Goal: Information Seeking & Learning: Learn about a topic

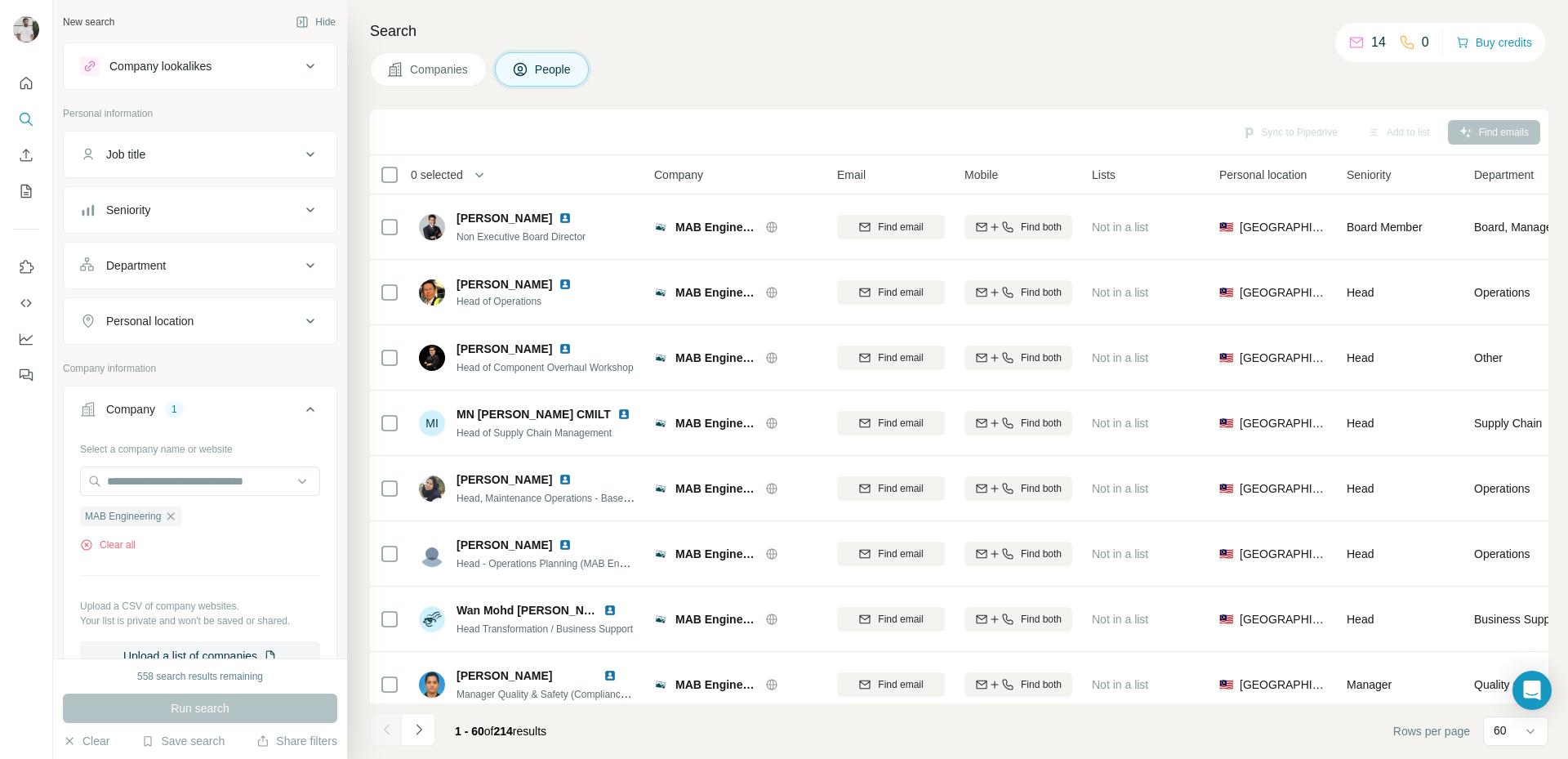
click at [533, 457] on td "Nurlin Mazlan Head, Maintenance Operations - Base & Component" at bounding box center [527, 488] width 237 height 65
click at [427, 721] on button "Navigate to next page" at bounding box center [419, 729] width 33 height 33
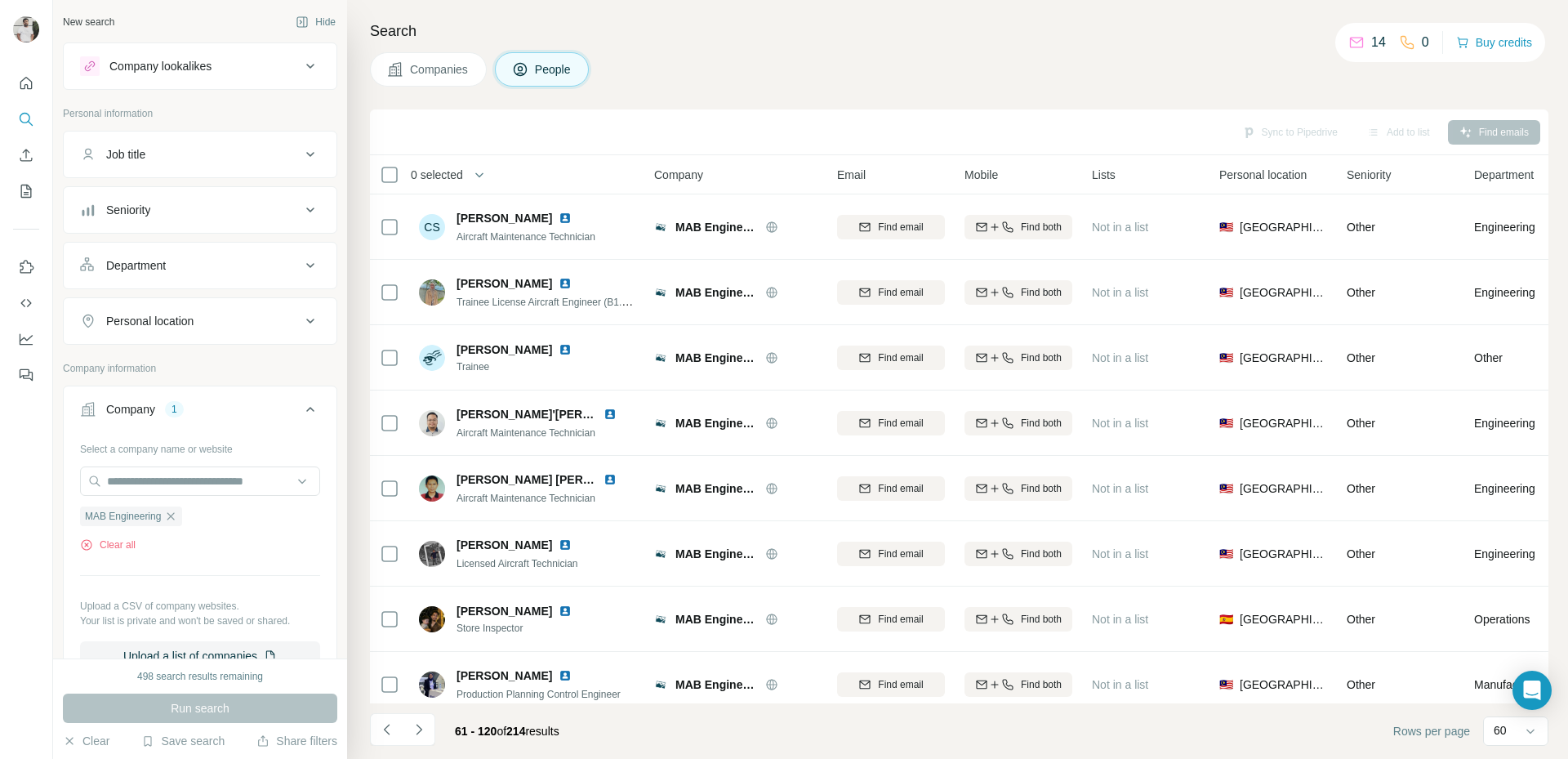
click at [210, 203] on div "Seniority" at bounding box center [190, 209] width 221 height 16
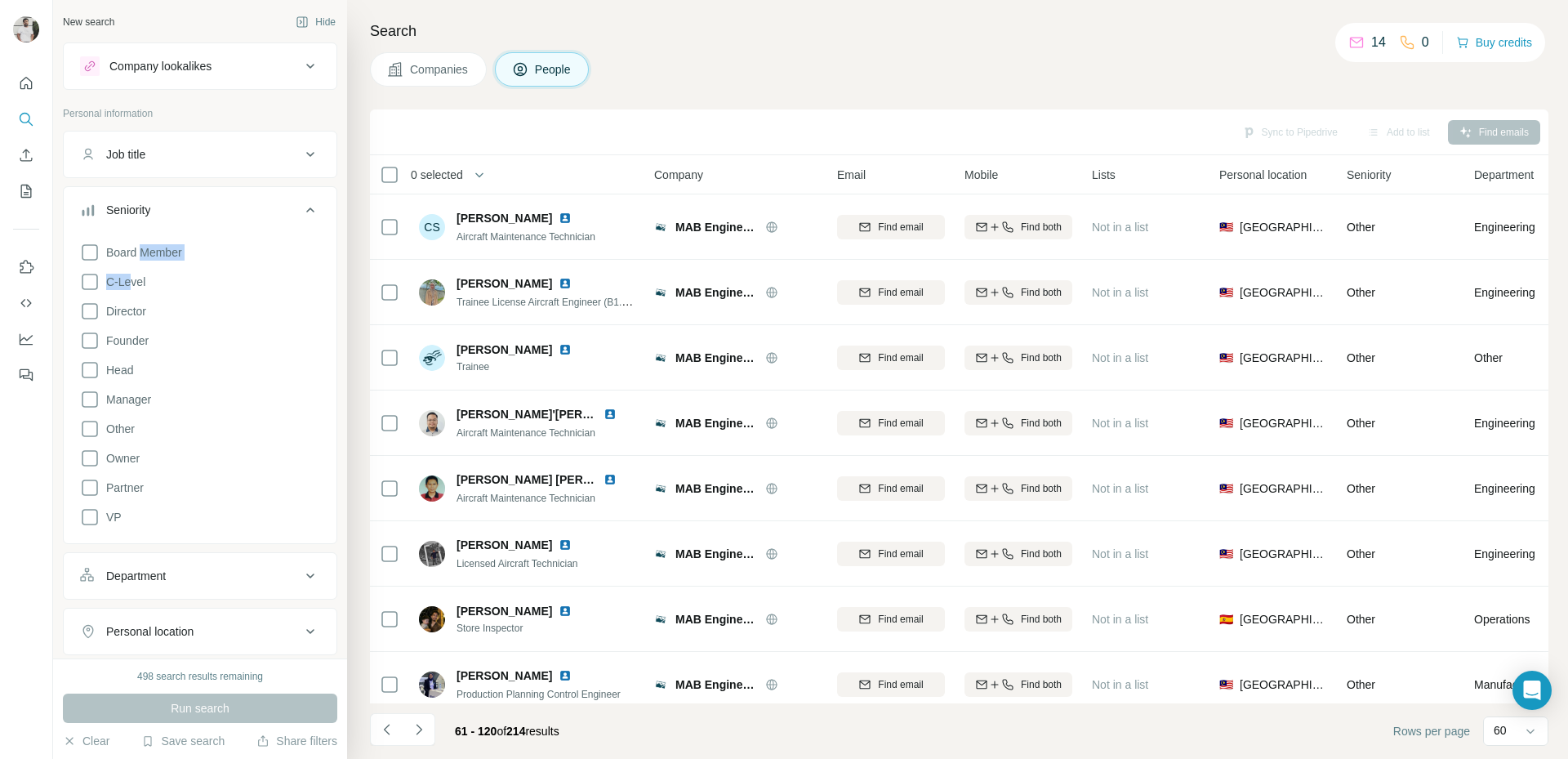
drag, startPoint x: 140, startPoint y: 261, endPoint x: 135, endPoint y: 270, distance: 10.3
click at [135, 270] on div "Board Member C-Level Director Founder Head Manager Other Owner Partner VP" at bounding box center [199, 381] width 240 height 291
click at [129, 280] on span "C-Level" at bounding box center [123, 281] width 46 height 16
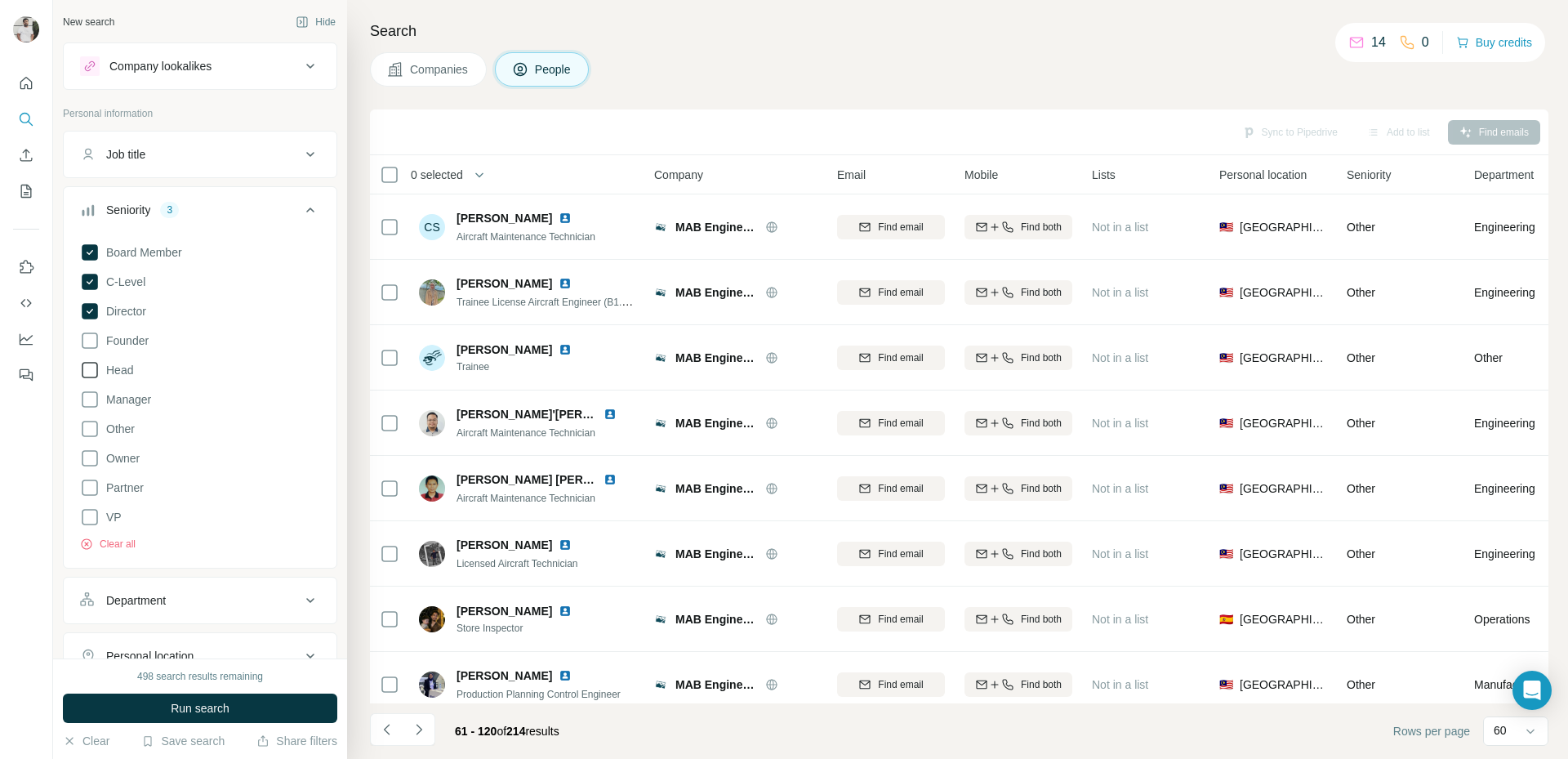
drag, startPoint x: 125, startPoint y: 354, endPoint x: 124, endPoint y: 371, distance: 17.0
click at [125, 353] on div "Board Member C-Level Director Founder Head Manager Other Owner Partner VP Clear…" at bounding box center [199, 393] width 240 height 316
click at [122, 380] on div "Board Member C-Level Director Founder Head Manager Other Owner Partner VP Clear…" at bounding box center [199, 393] width 240 height 316
click at [126, 400] on span "Manager" at bounding box center [126, 399] width 52 height 16
click at [129, 379] on div "Board Member C-Level Director Founder Head Manager Other Owner Partner VP Clear…" at bounding box center [199, 393] width 240 height 316
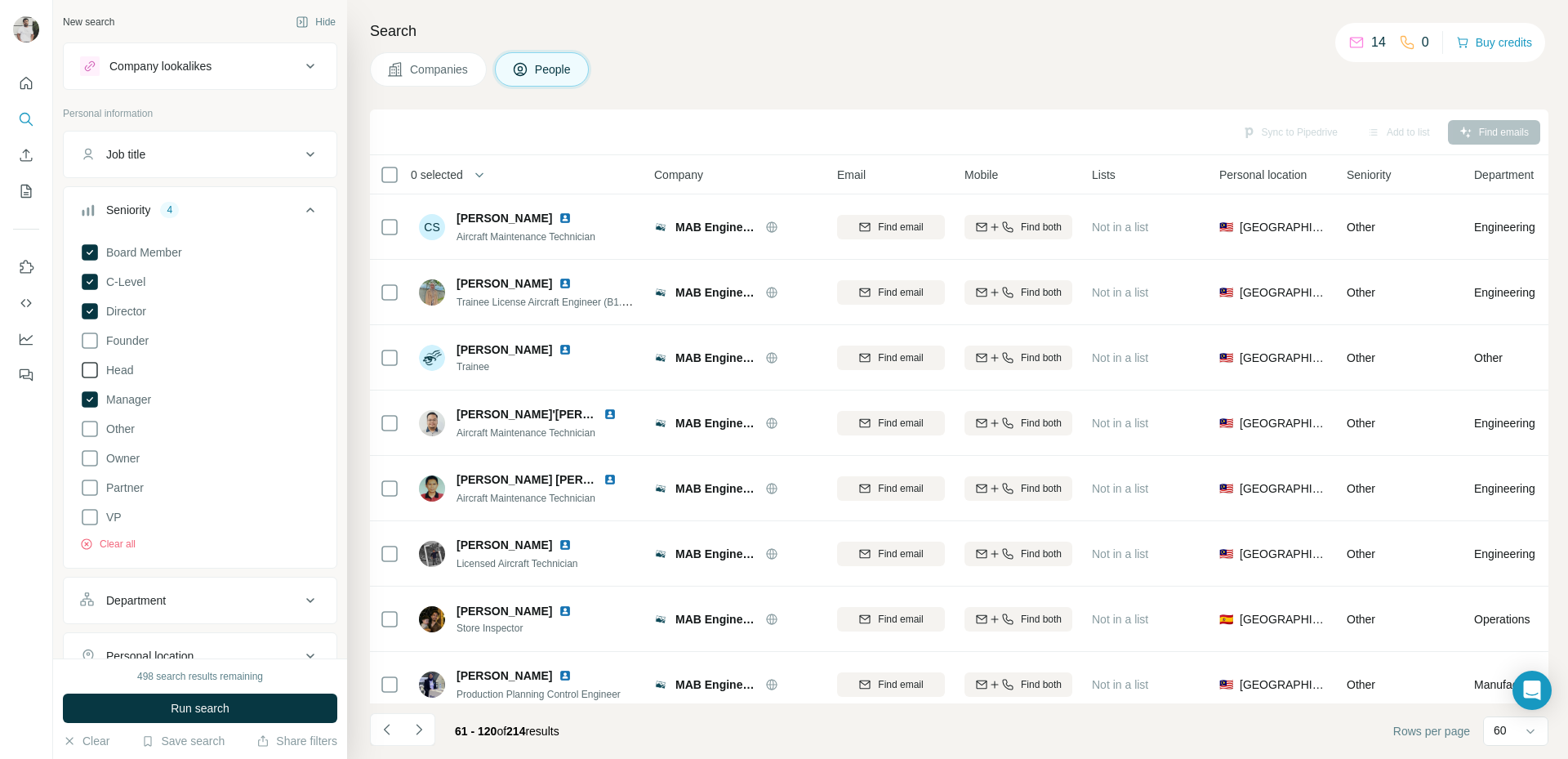
click at [129, 376] on span "Head" at bounding box center [116, 369] width 34 height 16
click at [113, 515] on span "VP" at bounding box center [110, 517] width 22 height 16
drag, startPoint x: 110, startPoint y: 350, endPoint x: 113, endPoint y: 360, distance: 10.4
click at [113, 356] on div "Board Member C-Level Director Founder Head Manager Other Owner Partner VP Clear…" at bounding box center [199, 393] width 240 height 316
click at [128, 401] on span "Manager" at bounding box center [126, 399] width 52 height 16
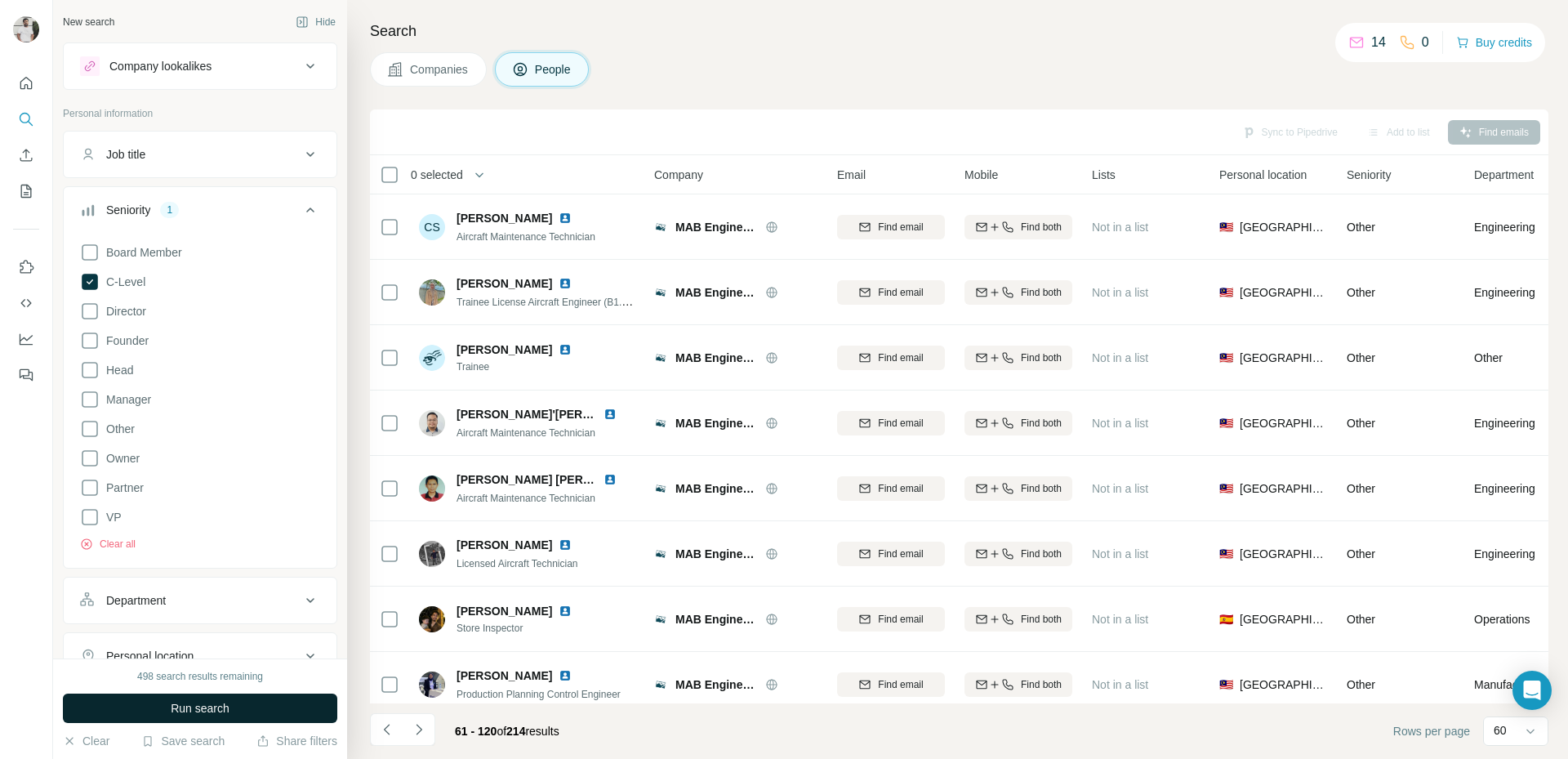
click at [200, 715] on span "Run search" at bounding box center [199, 708] width 59 height 16
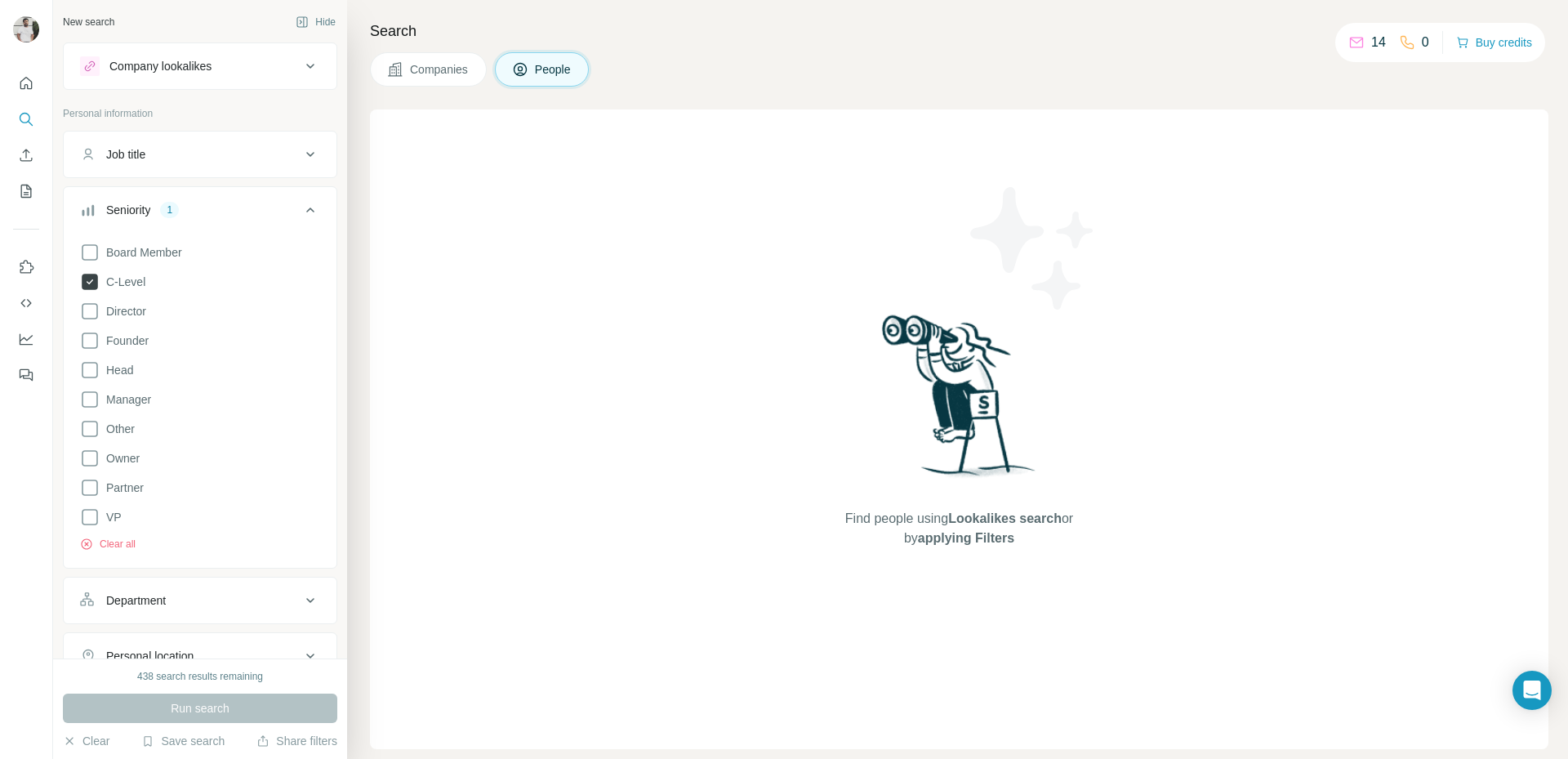
click at [135, 283] on span "C-Level" at bounding box center [123, 281] width 46 height 16
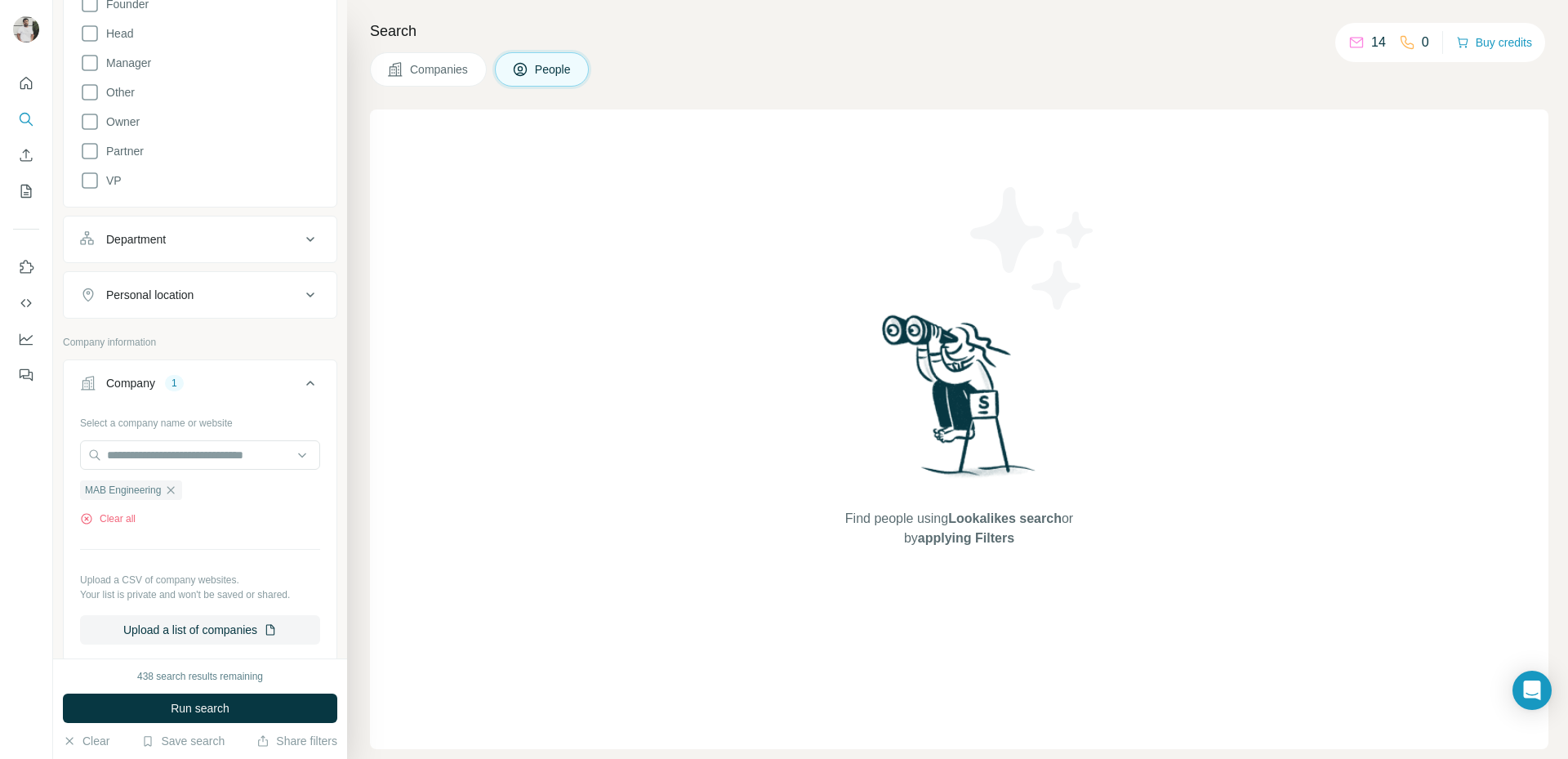
scroll to position [338, 0]
click at [170, 488] on icon "button" at bounding box center [171, 489] width 13 height 13
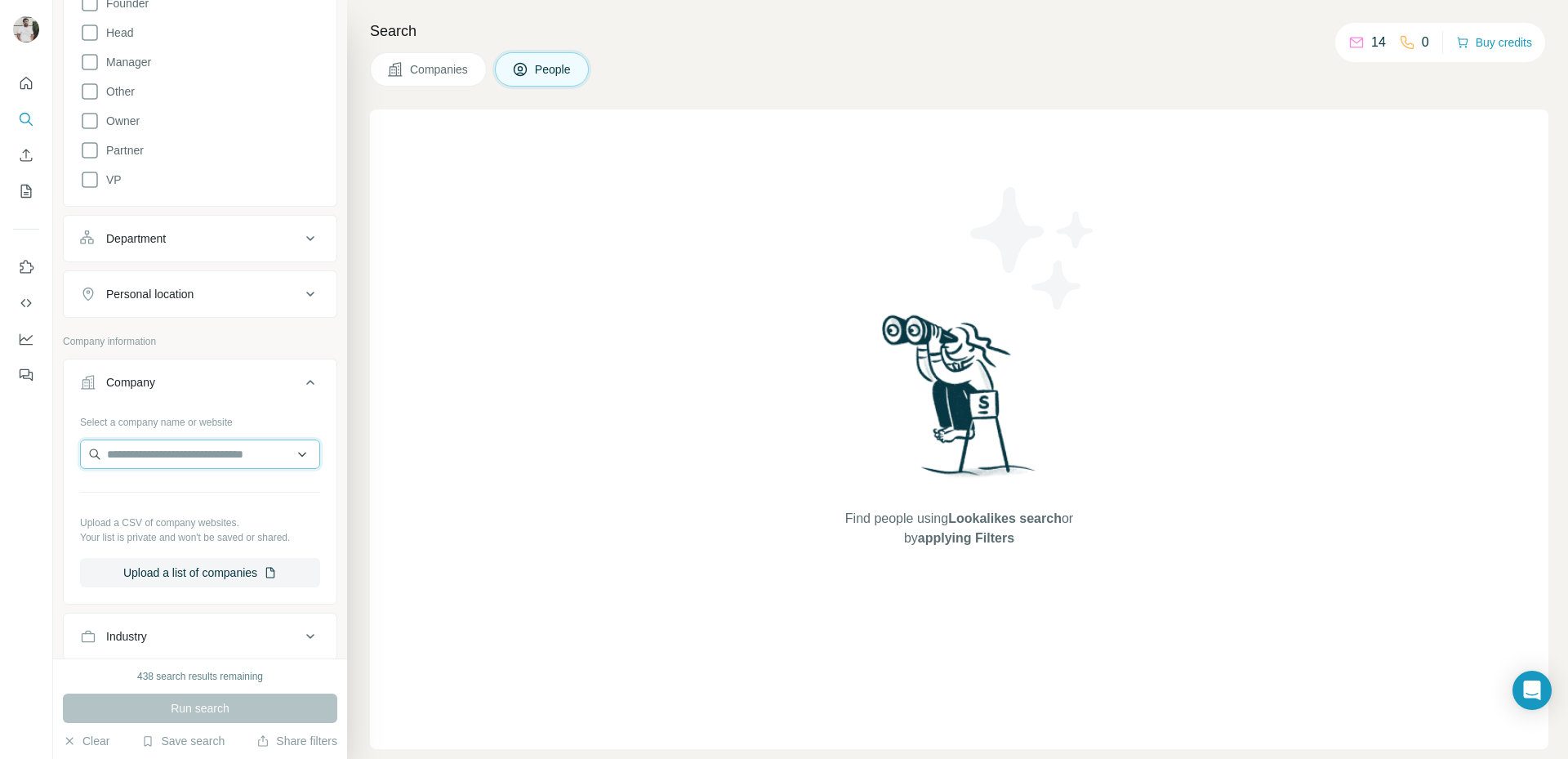
click at [184, 455] on input "text" at bounding box center [199, 454] width 240 height 30
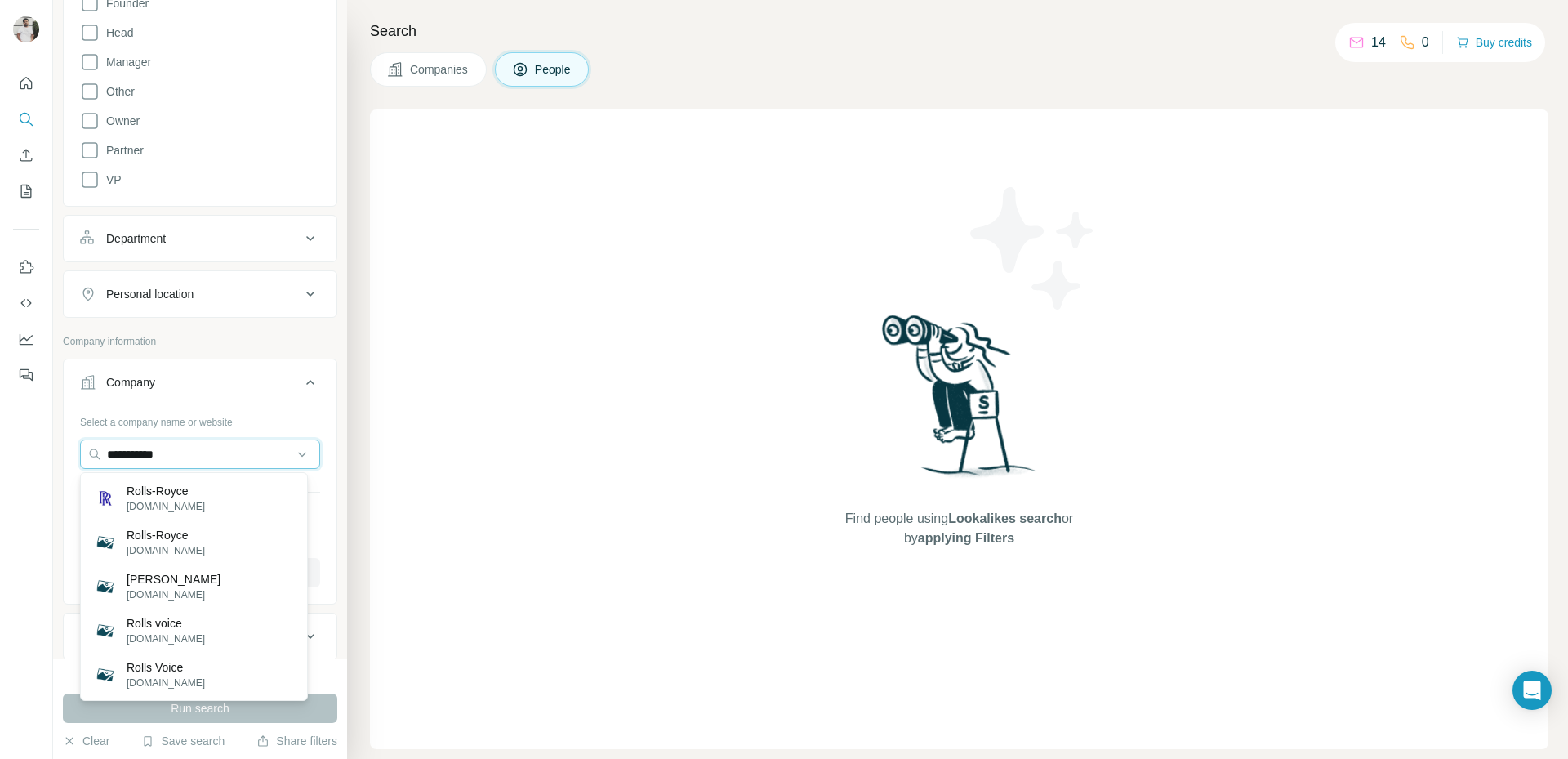
type input "**********"
click at [187, 486] on p "Rolls-Royce" at bounding box center [166, 490] width 79 height 16
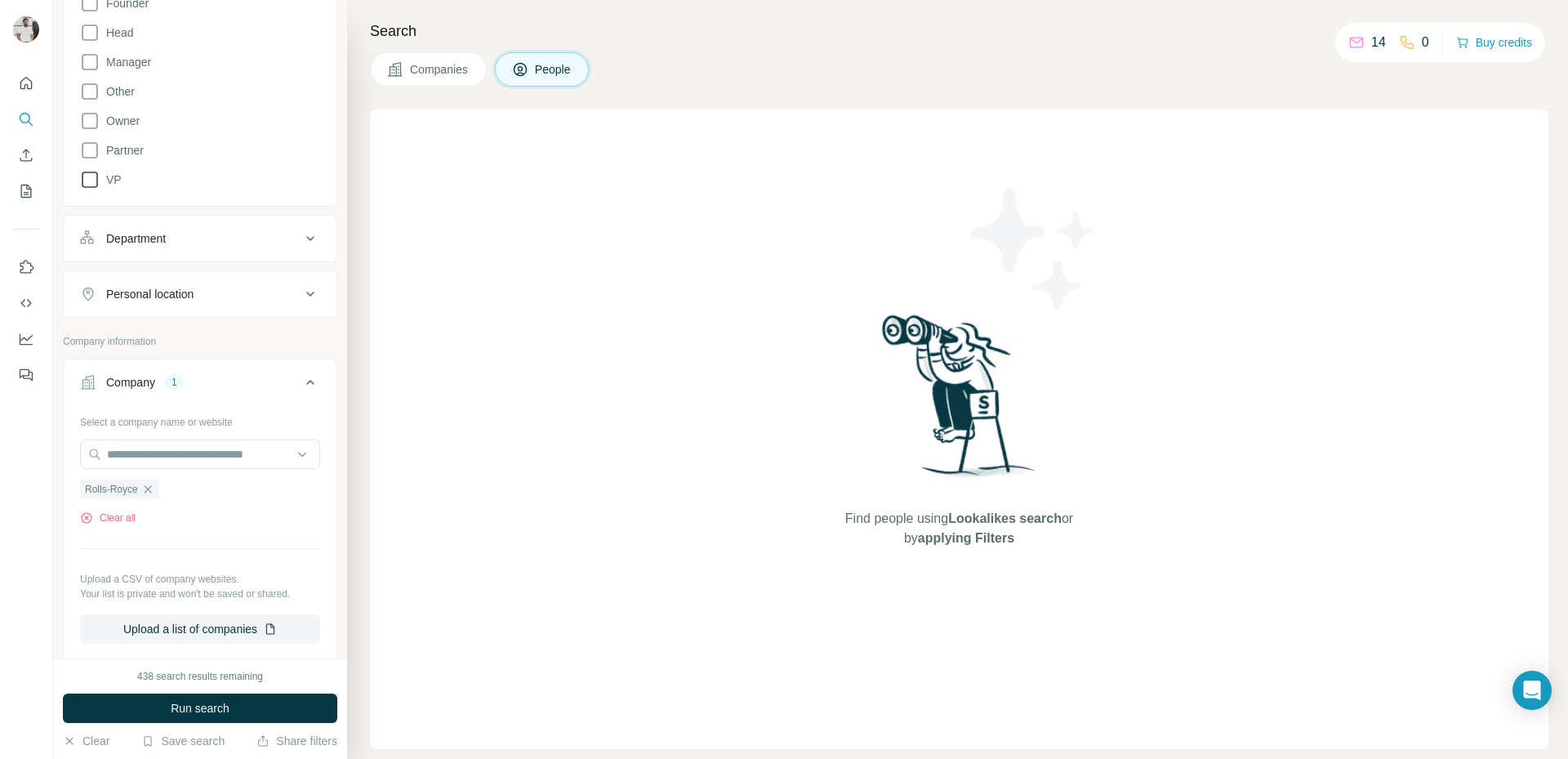
click at [113, 177] on span "VP" at bounding box center [110, 179] width 22 height 16
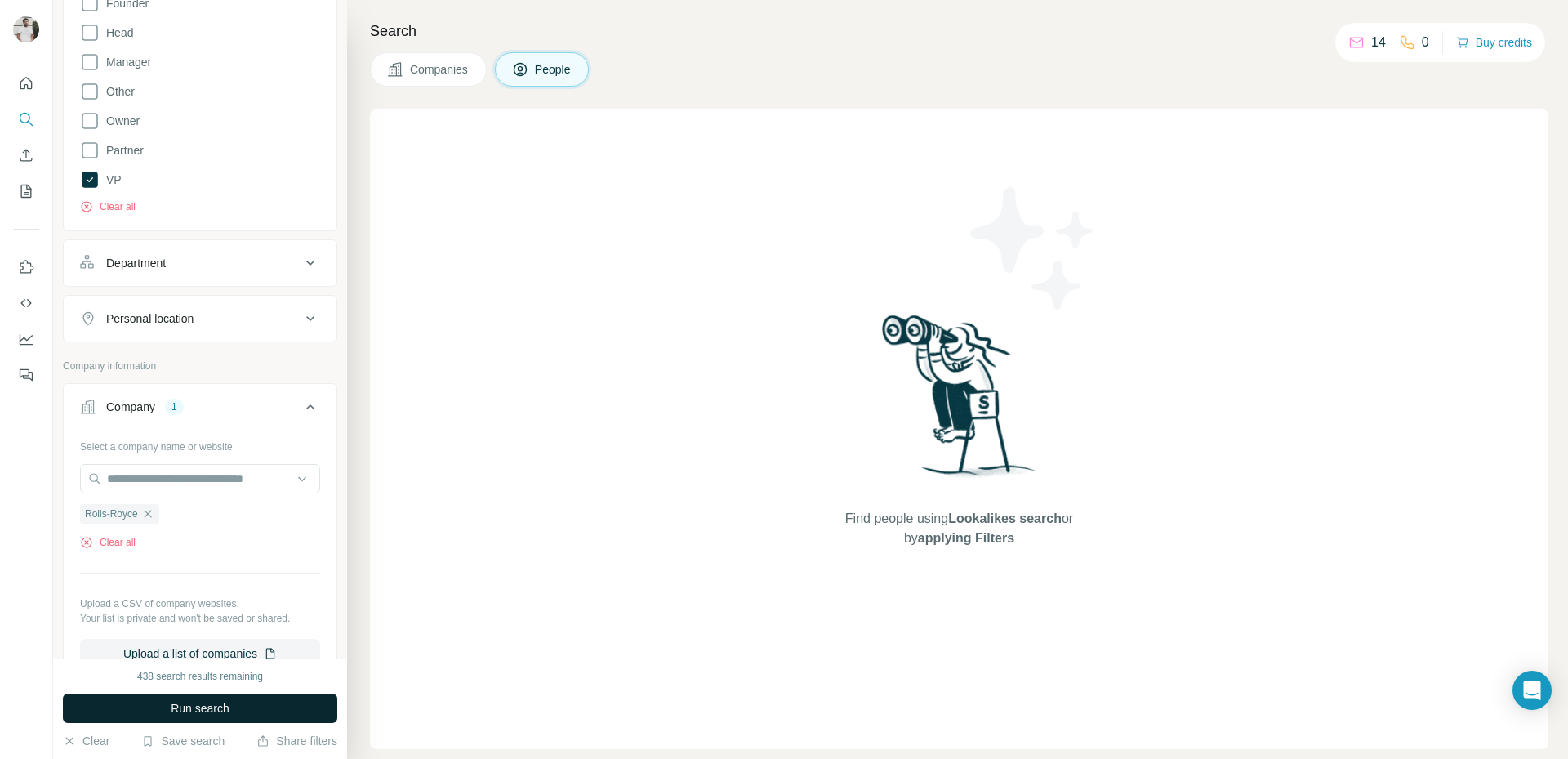
click at [178, 700] on span "Run search" at bounding box center [199, 708] width 59 height 16
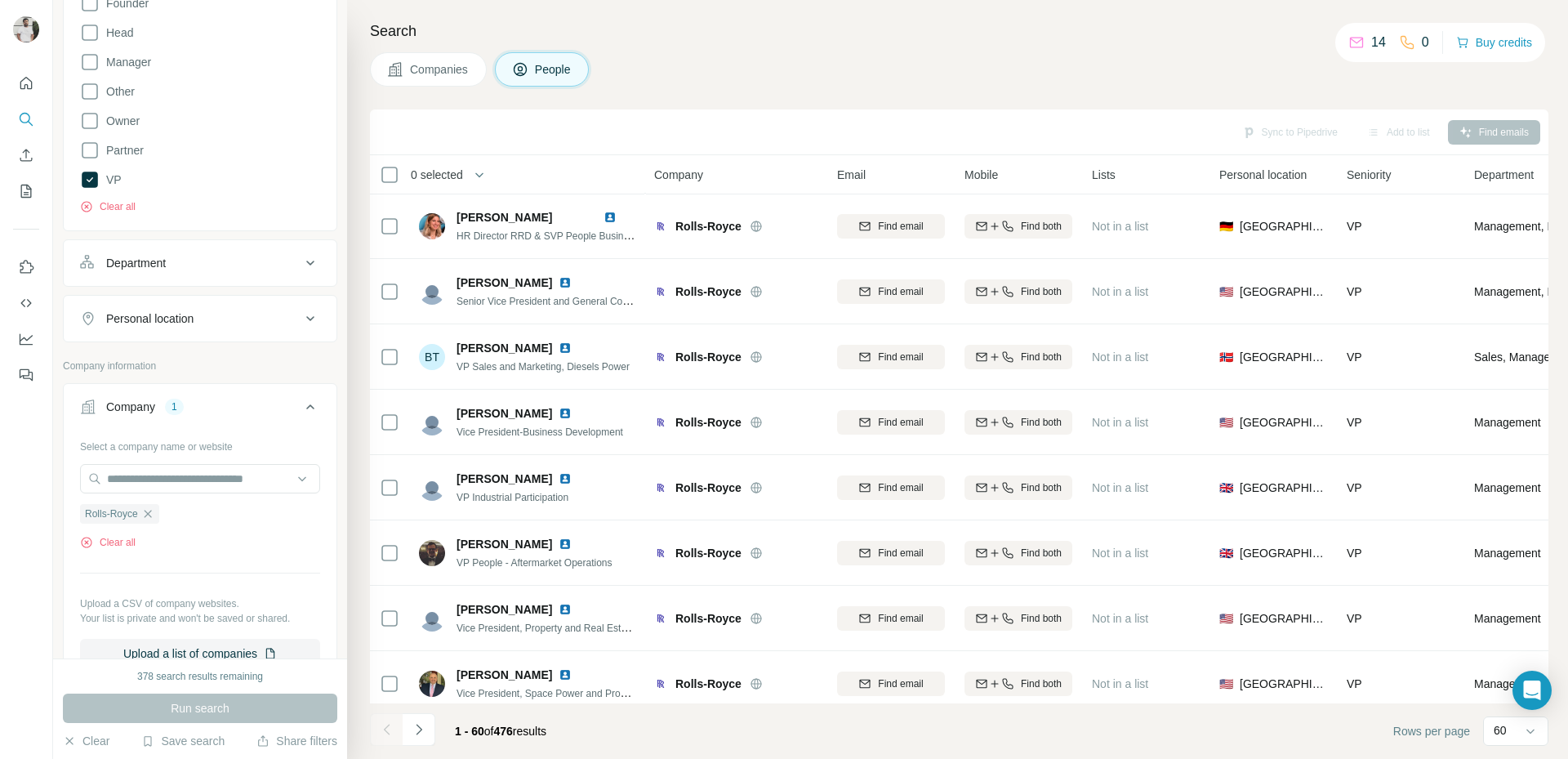
scroll to position [3422, 0]
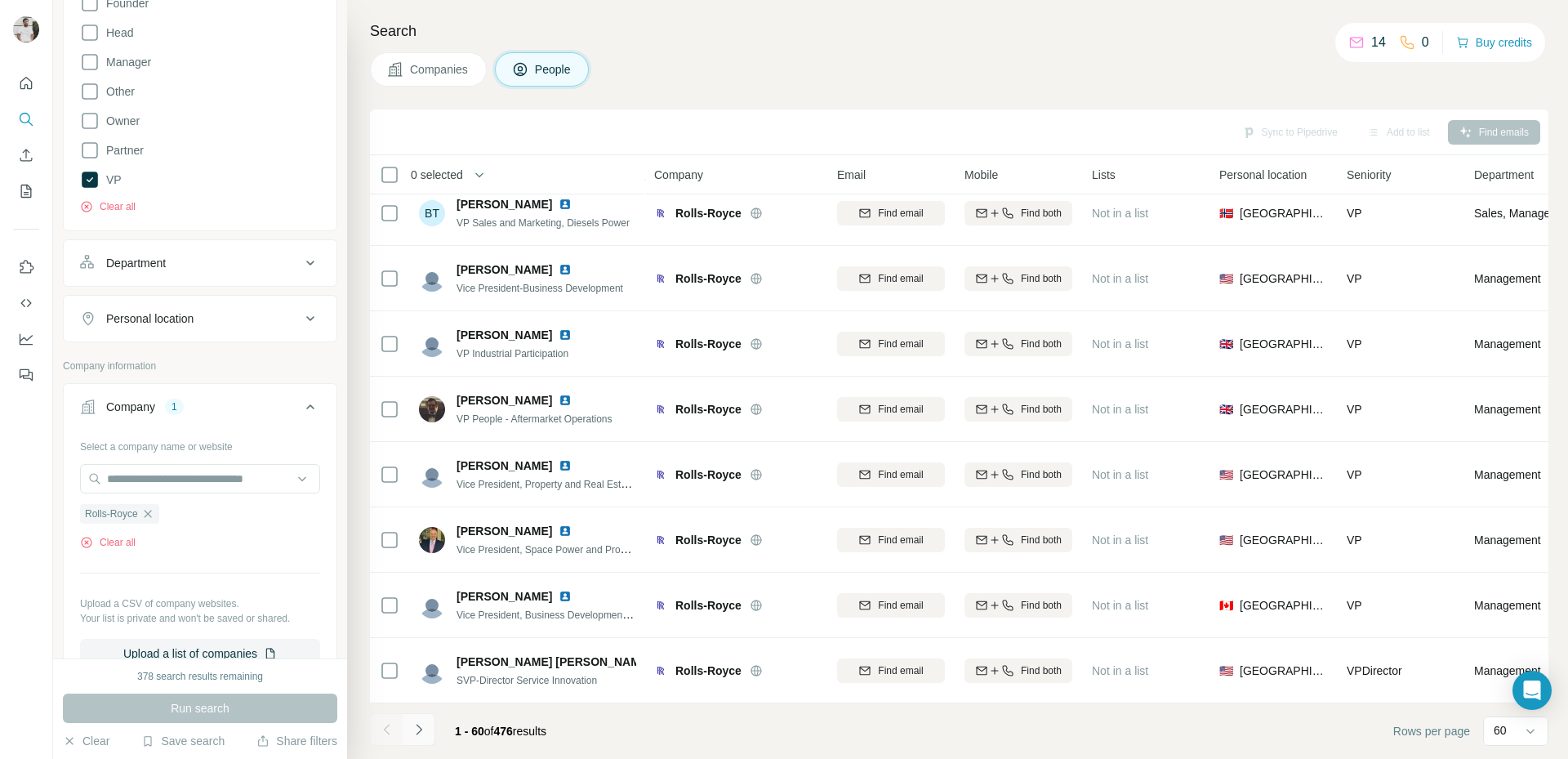
click at [421, 735] on icon "Navigate to next page" at bounding box center [418, 729] width 16 height 16
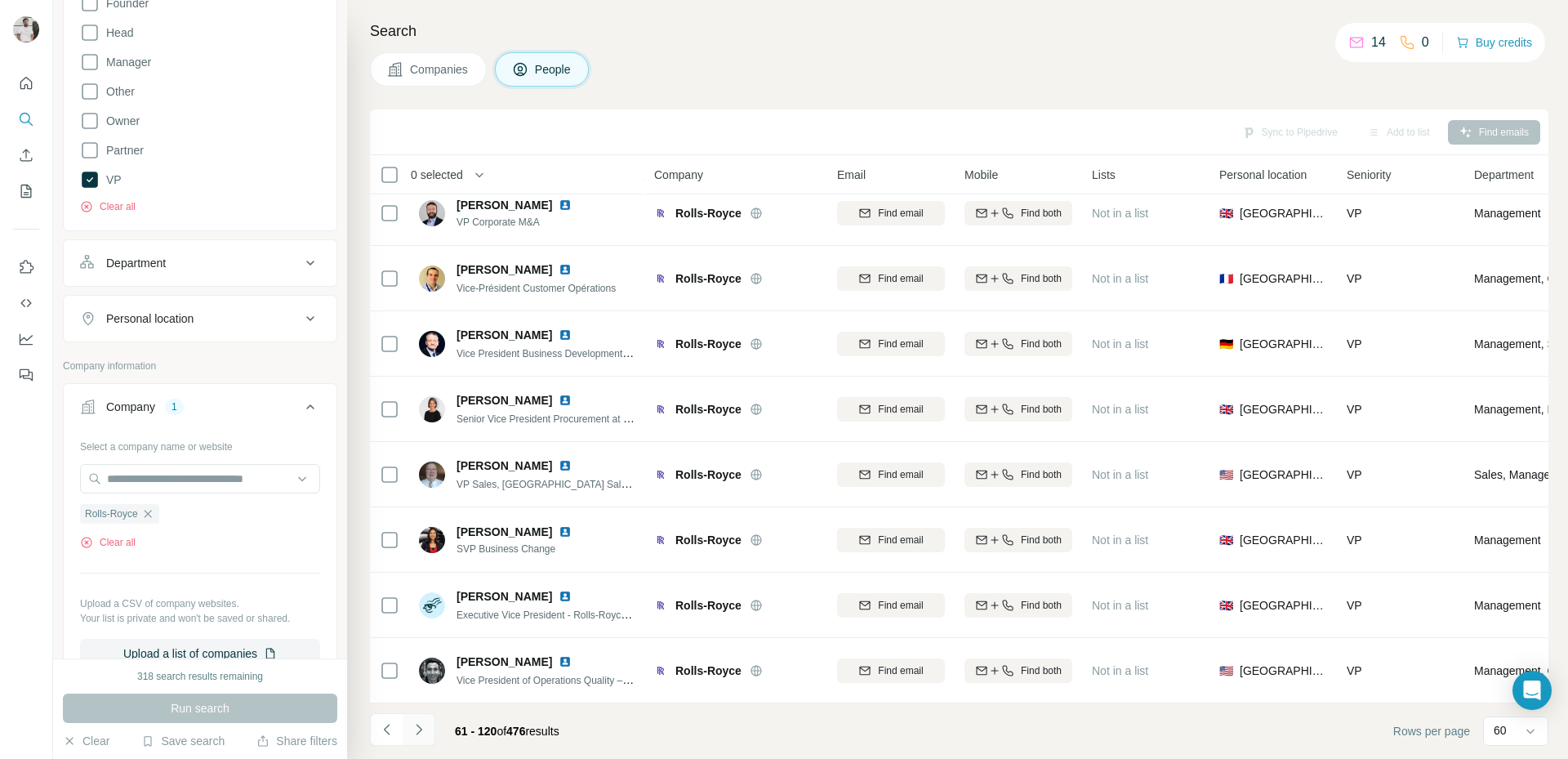
click at [421, 735] on icon "Navigate to next page" at bounding box center [418, 729] width 16 height 16
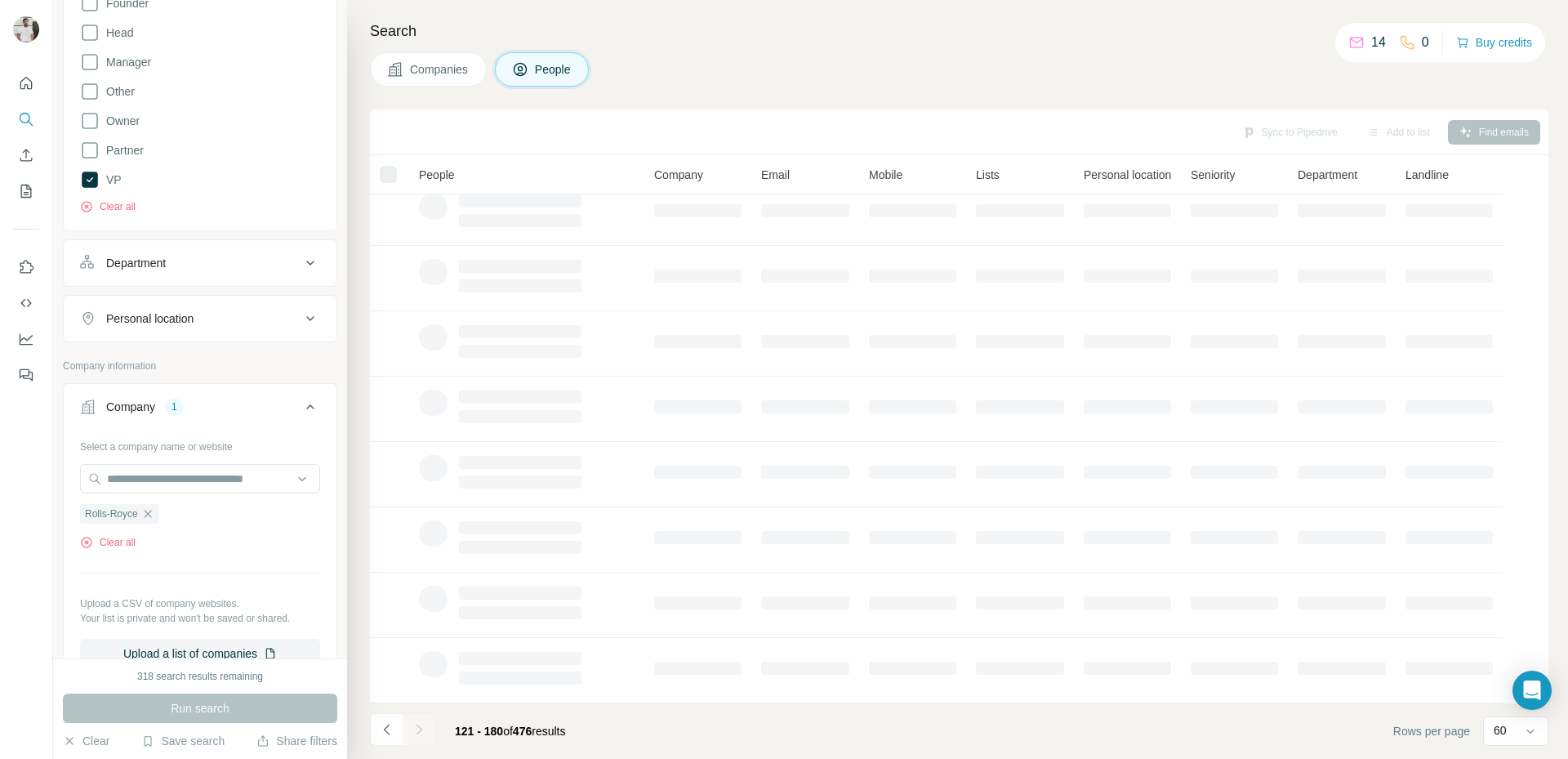
scroll to position [153, 0]
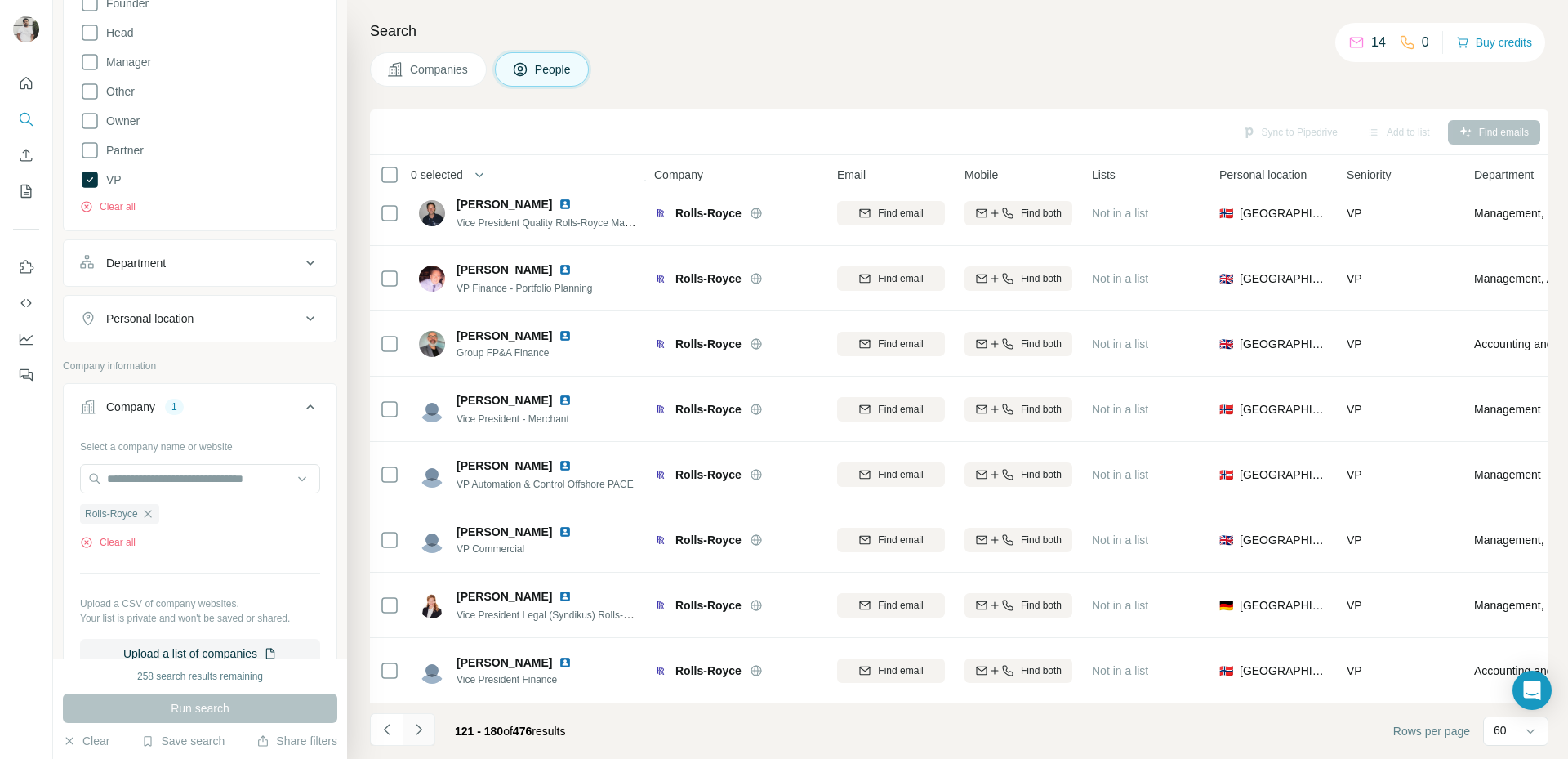
click at [421, 735] on icon "Navigate to next page" at bounding box center [418, 729] width 16 height 16
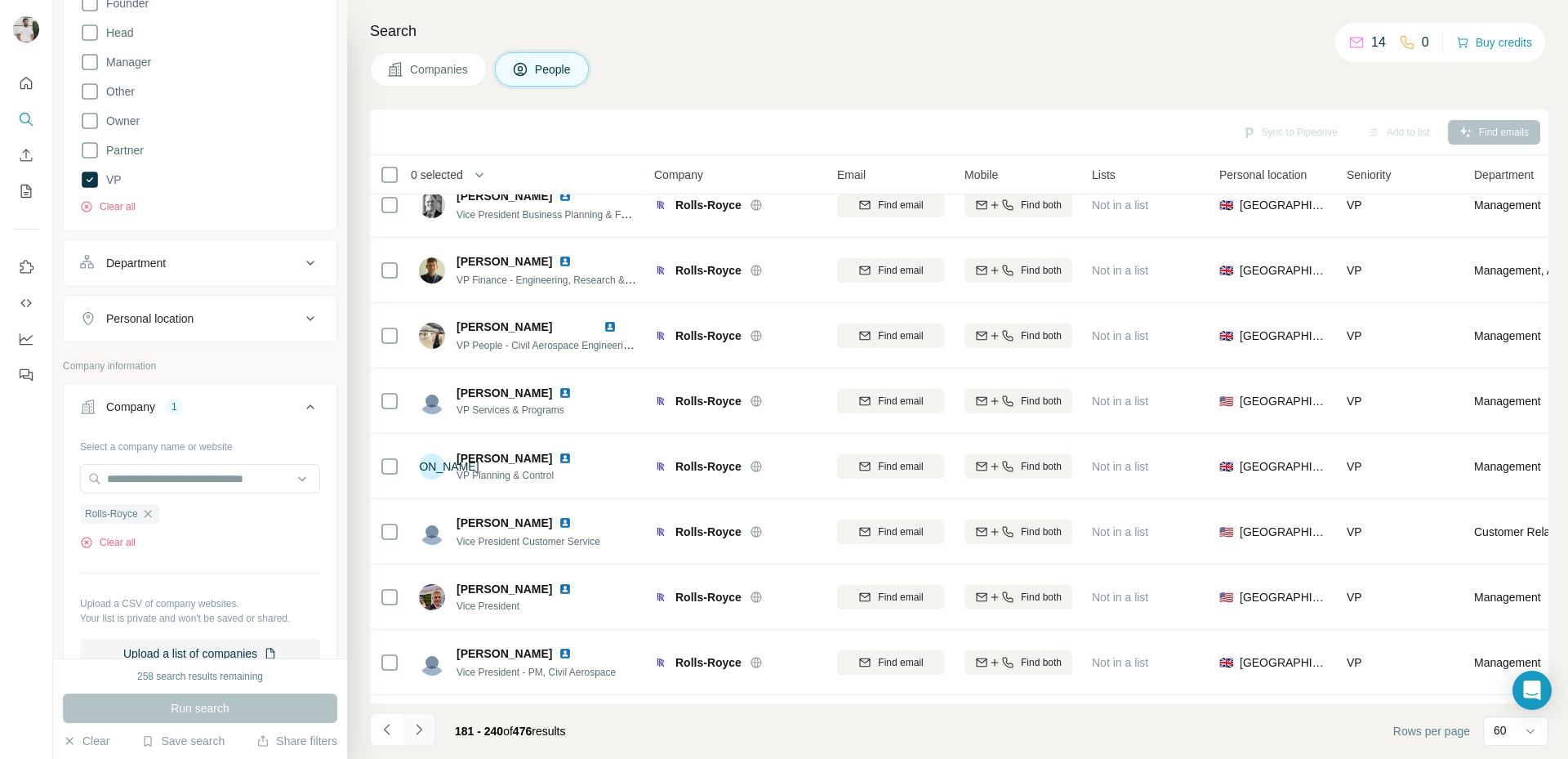
scroll to position [3422, 0]
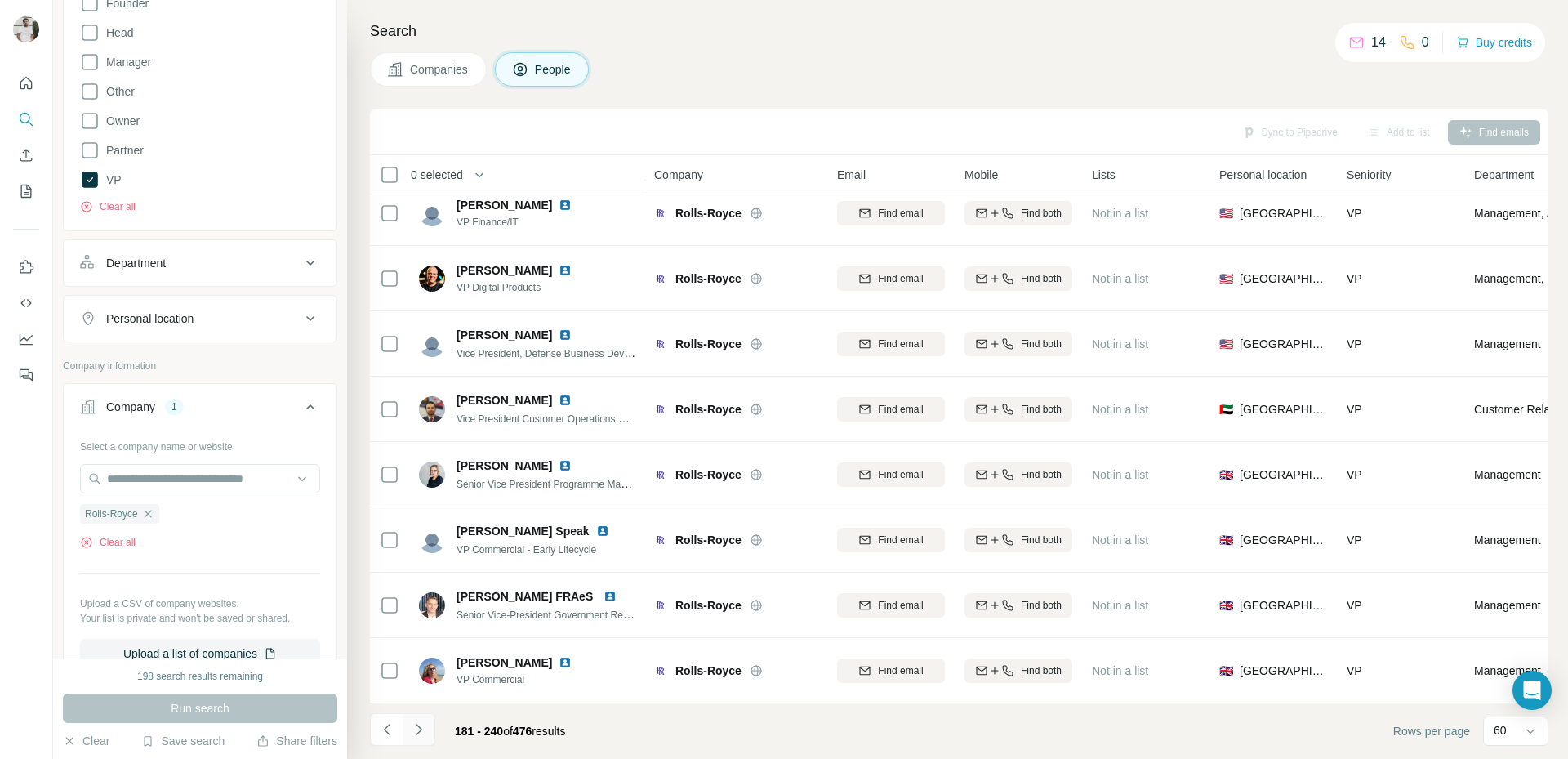
click at [421, 735] on icon "Navigate to next page" at bounding box center [418, 729] width 16 height 16
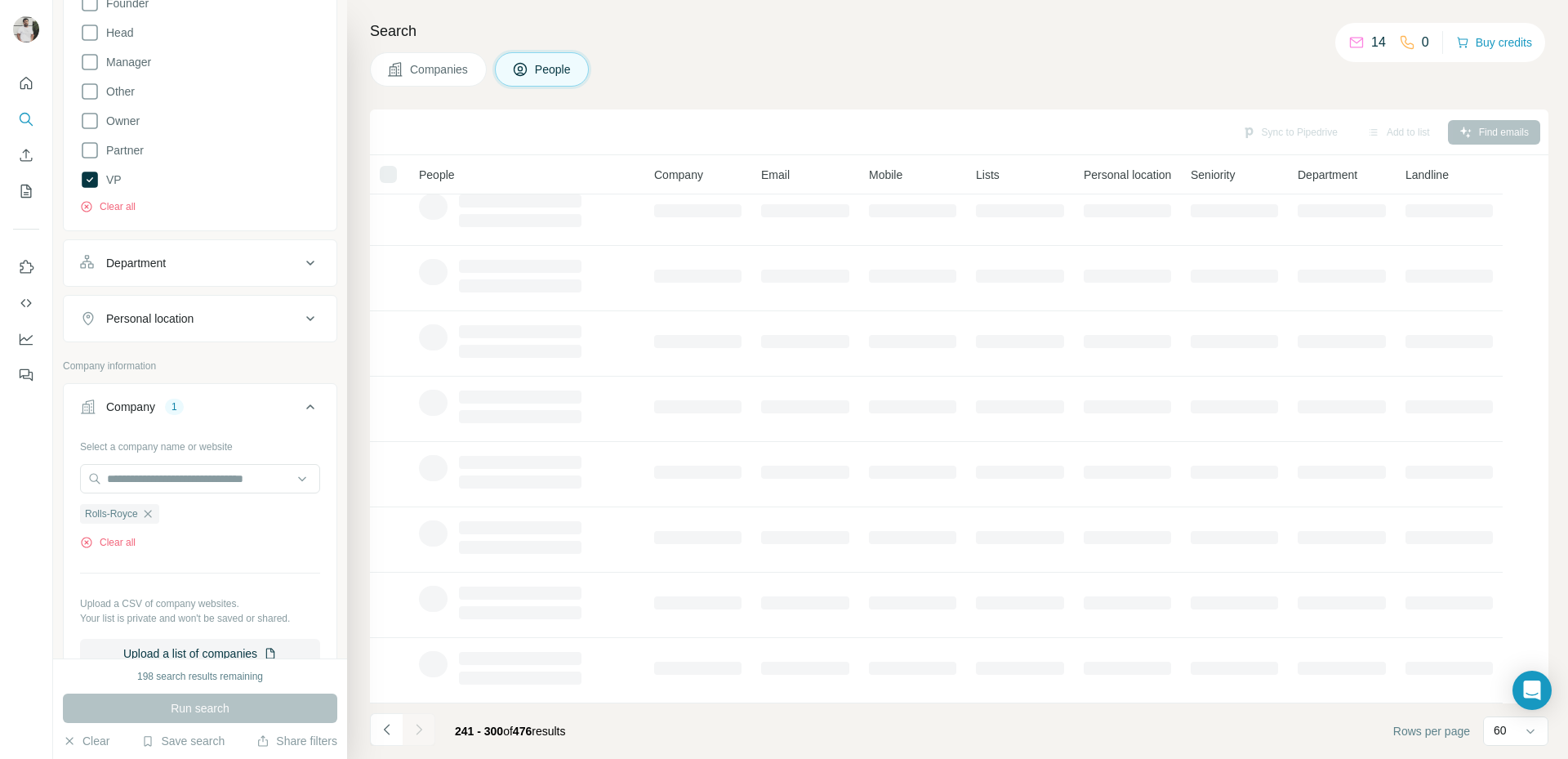
scroll to position [153, 0]
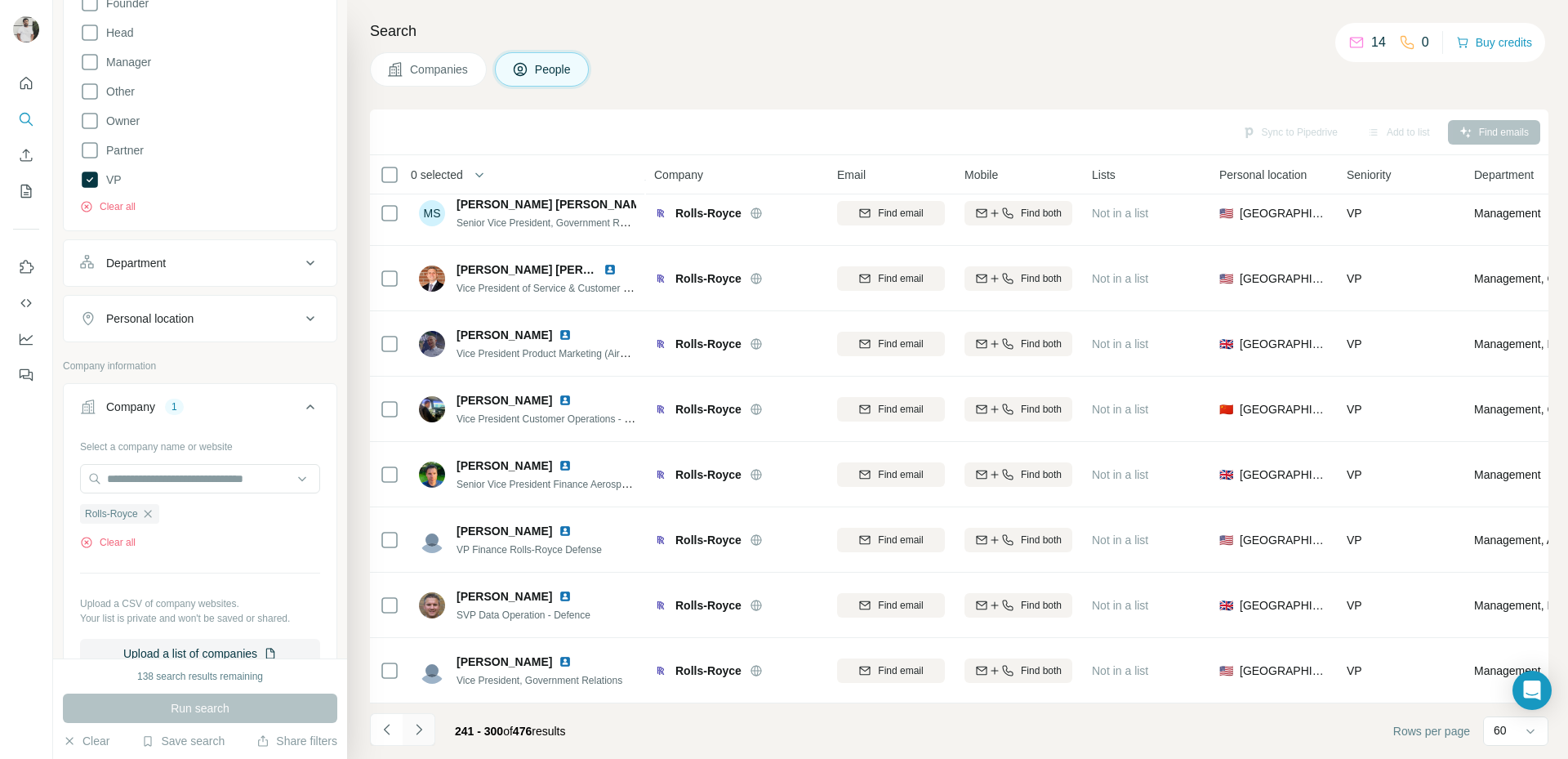
click at [421, 735] on icon "Navigate to next page" at bounding box center [418, 729] width 16 height 16
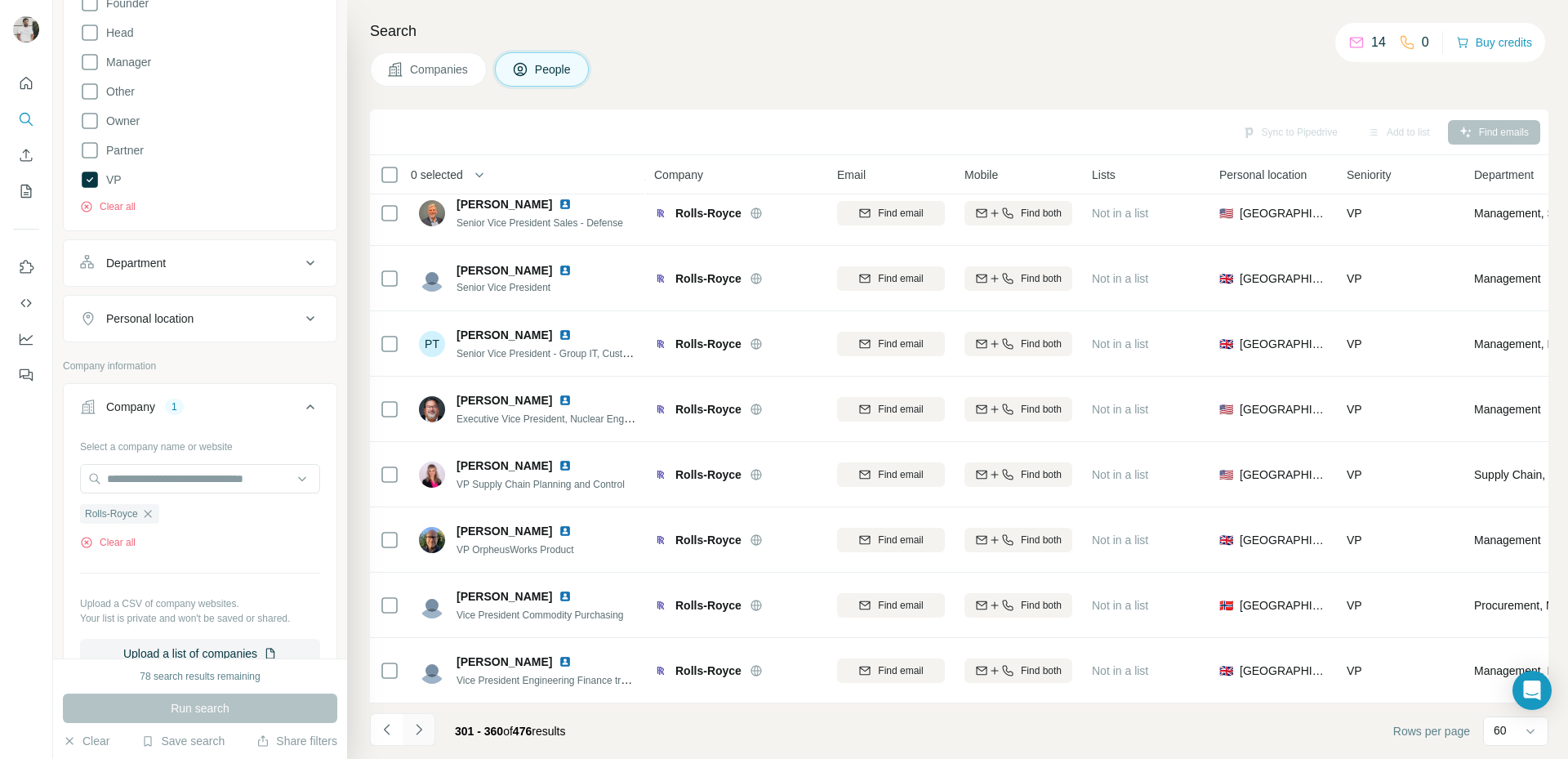
click at [421, 735] on icon "Navigate to next page" at bounding box center [418, 729] width 16 height 16
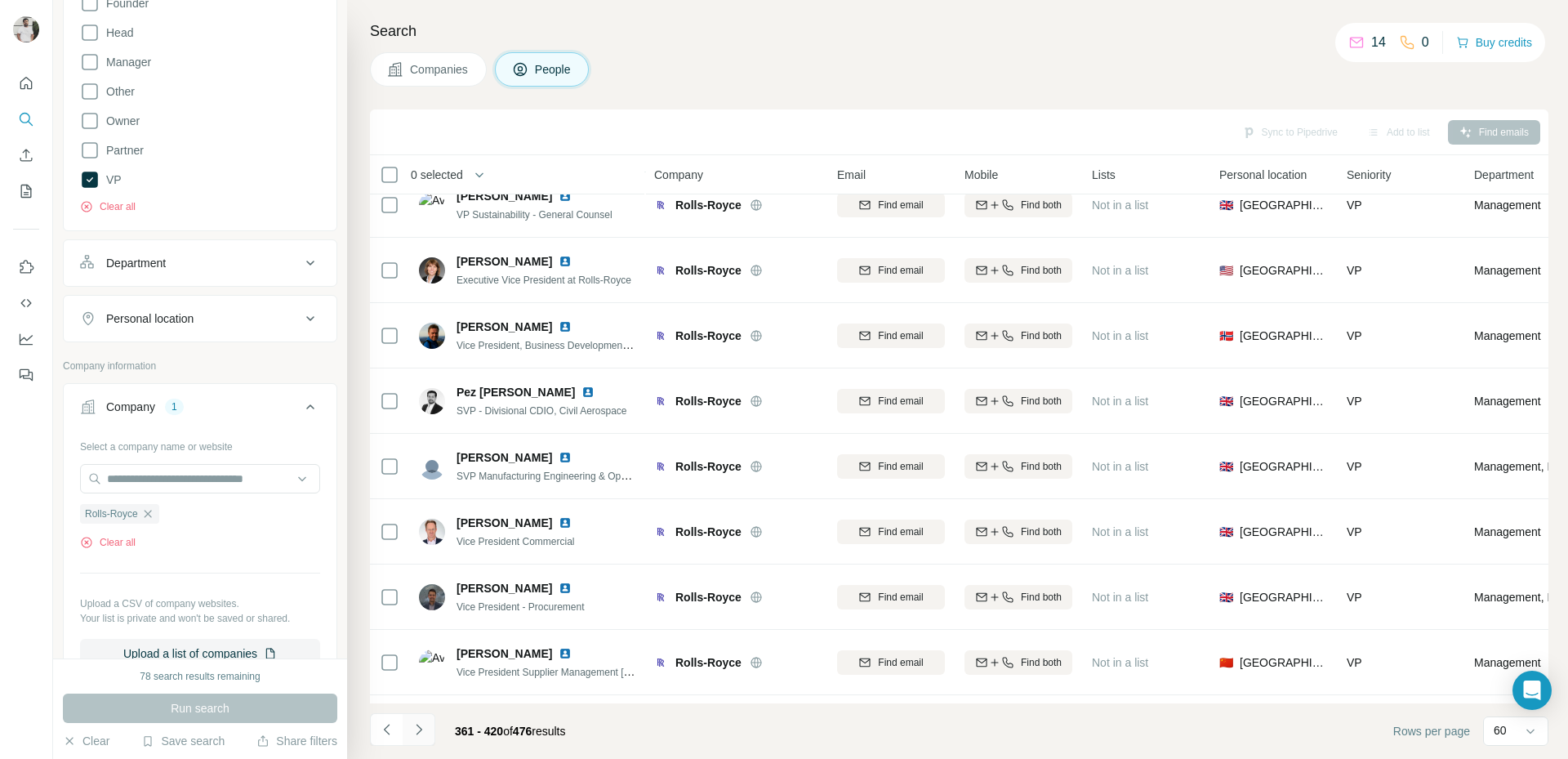
scroll to position [3422, 0]
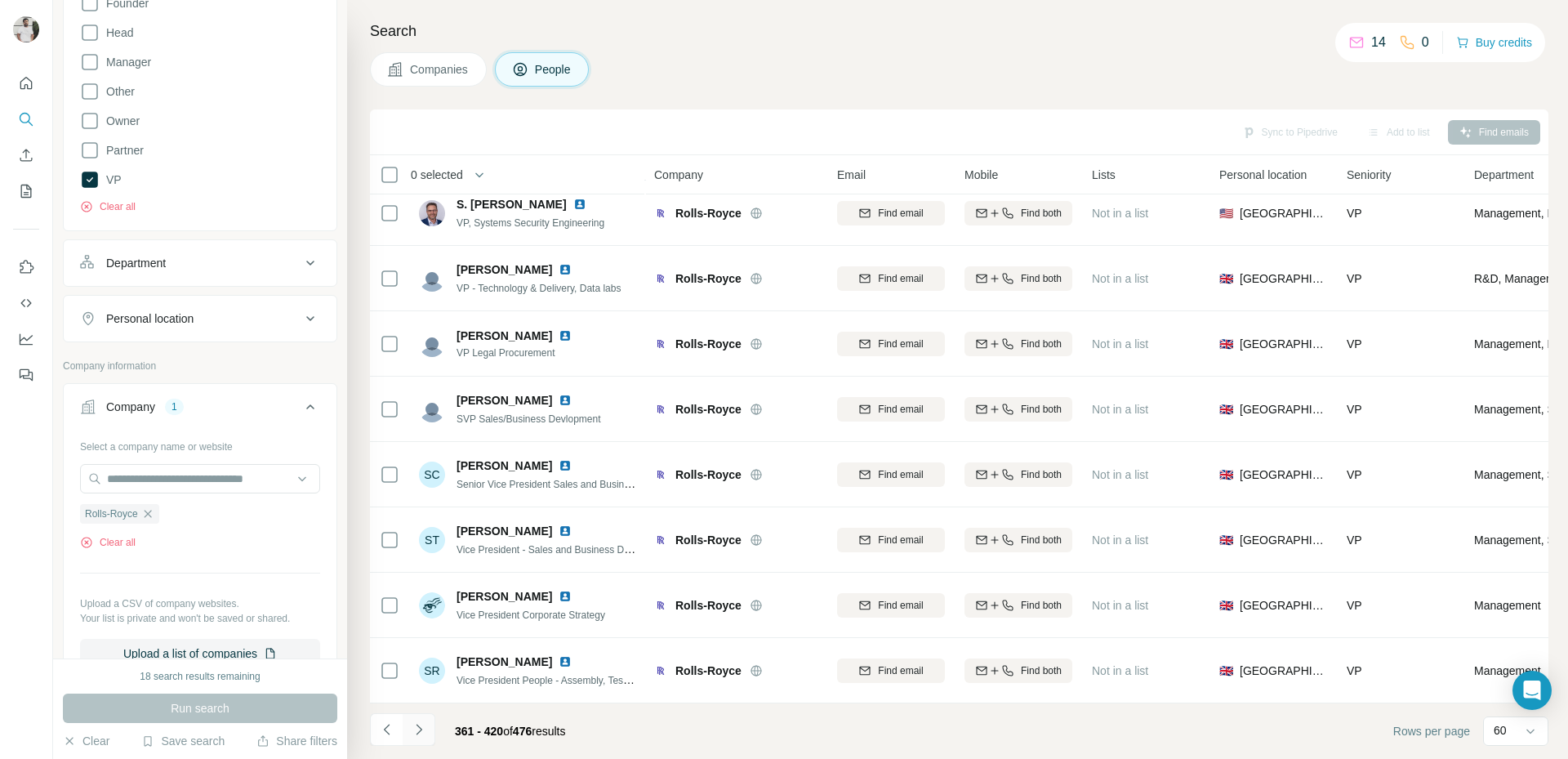
click at [421, 735] on icon "Navigate to next page" at bounding box center [418, 729] width 16 height 16
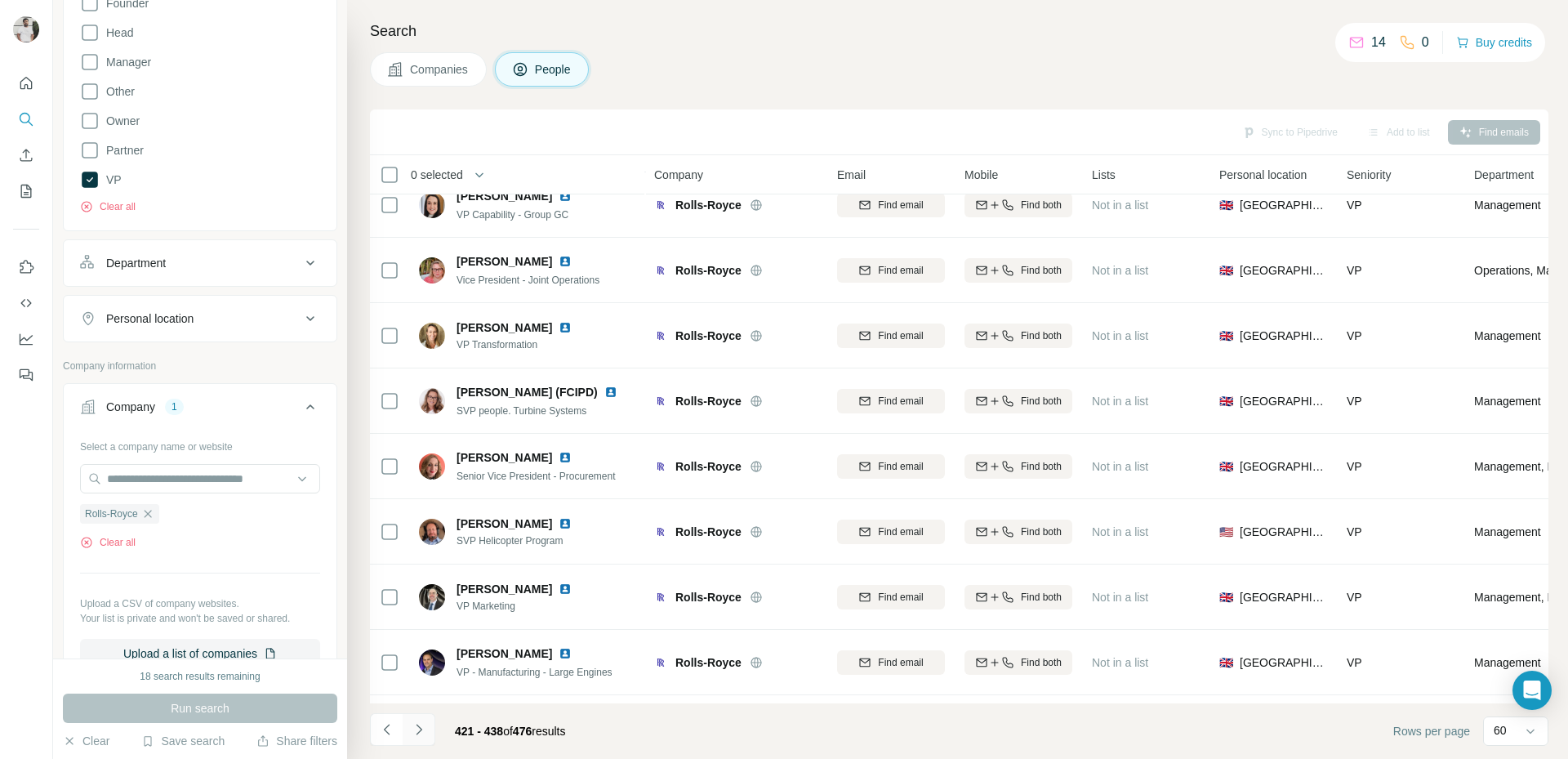
scroll to position [676, 0]
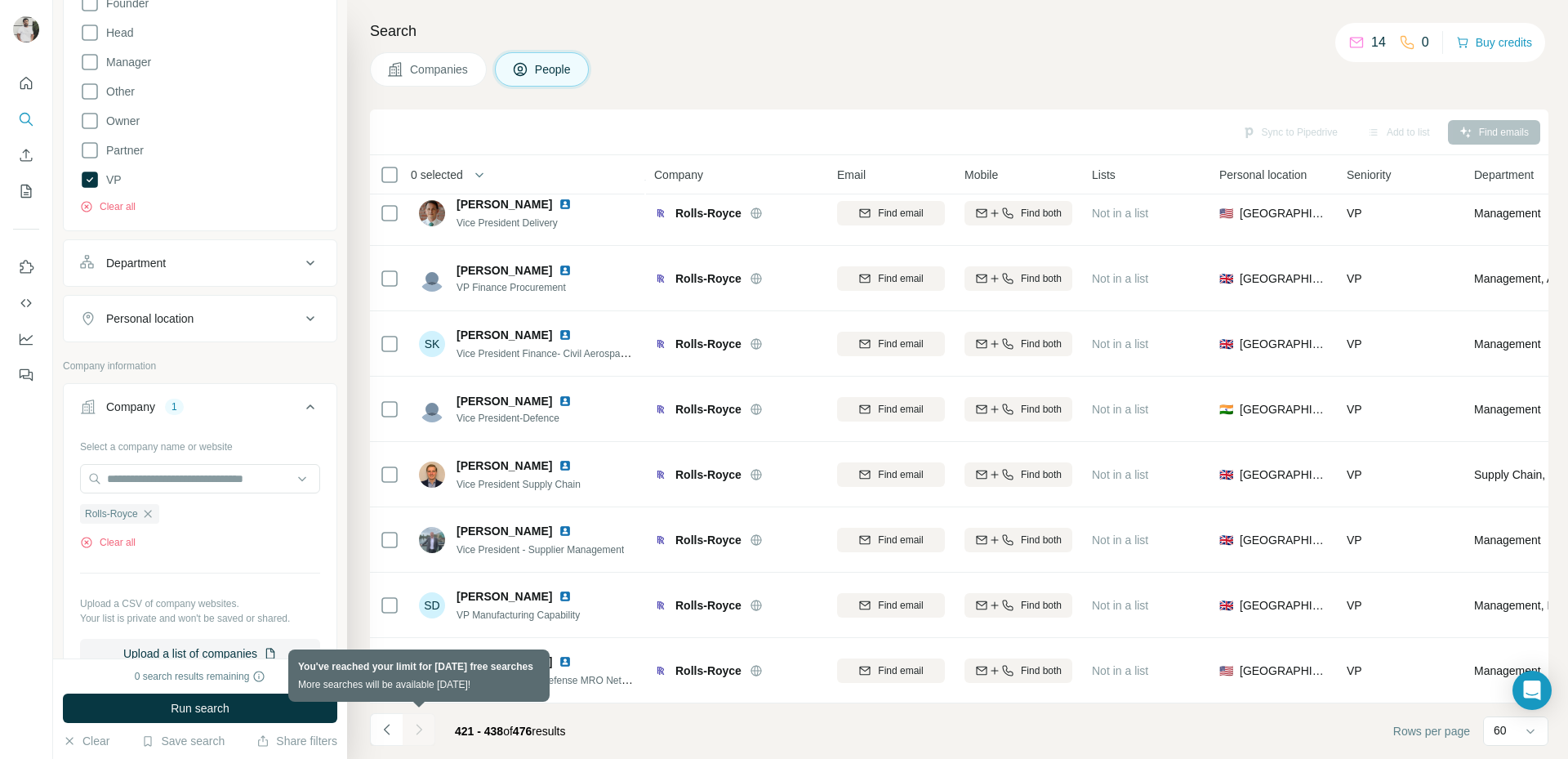
click at [413, 733] on div at bounding box center [419, 729] width 33 height 33
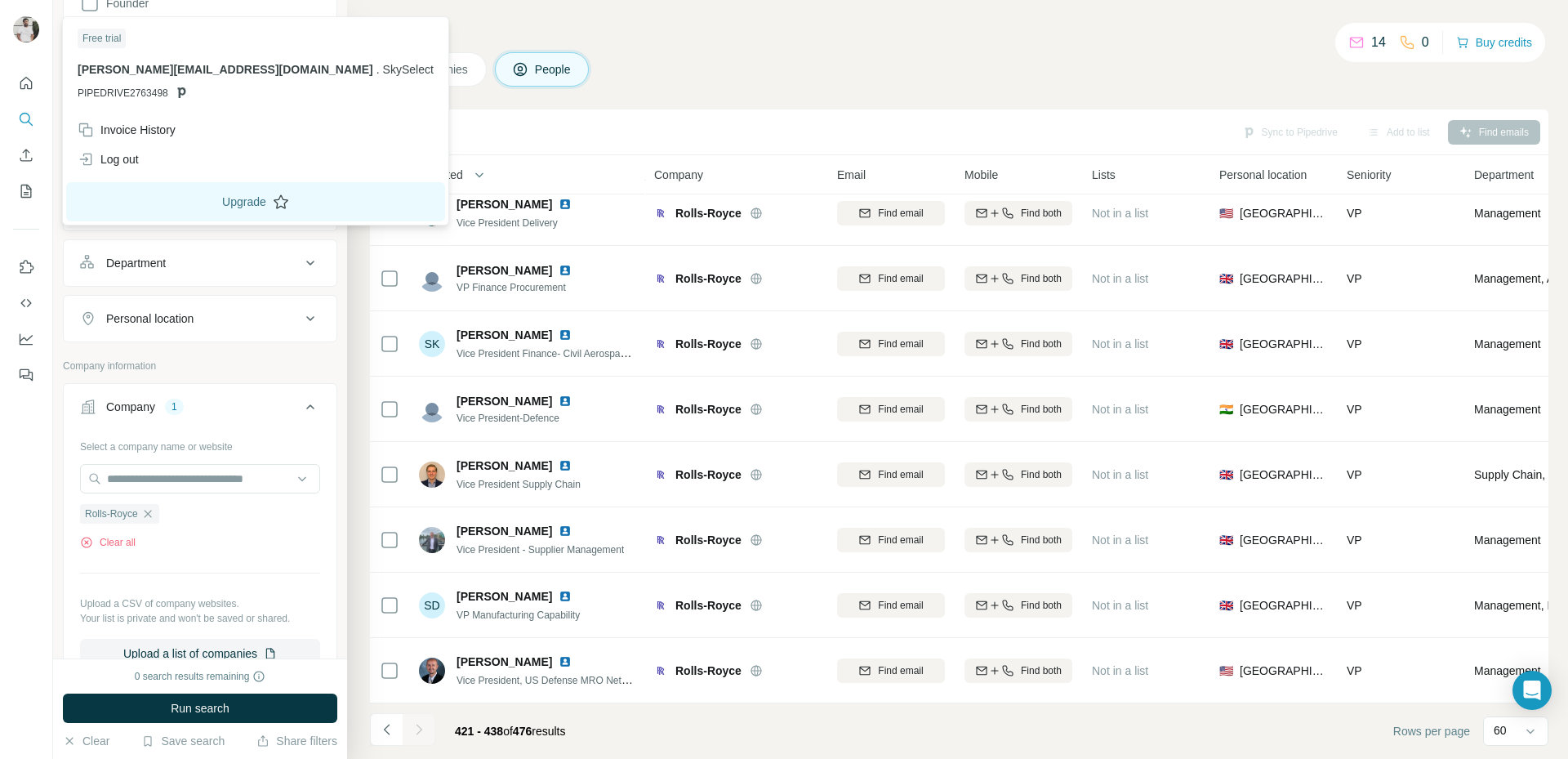
drag, startPoint x: 168, startPoint y: 196, endPoint x: 182, endPoint y: 204, distance: 16.1
drag, startPoint x: 182, startPoint y: 204, endPoint x: 158, endPoint y: 206, distance: 24.1
click at [158, 206] on button "Upgrade" at bounding box center [255, 202] width 379 height 39
click at [119, 155] on div "Log out" at bounding box center [108, 159] width 61 height 16
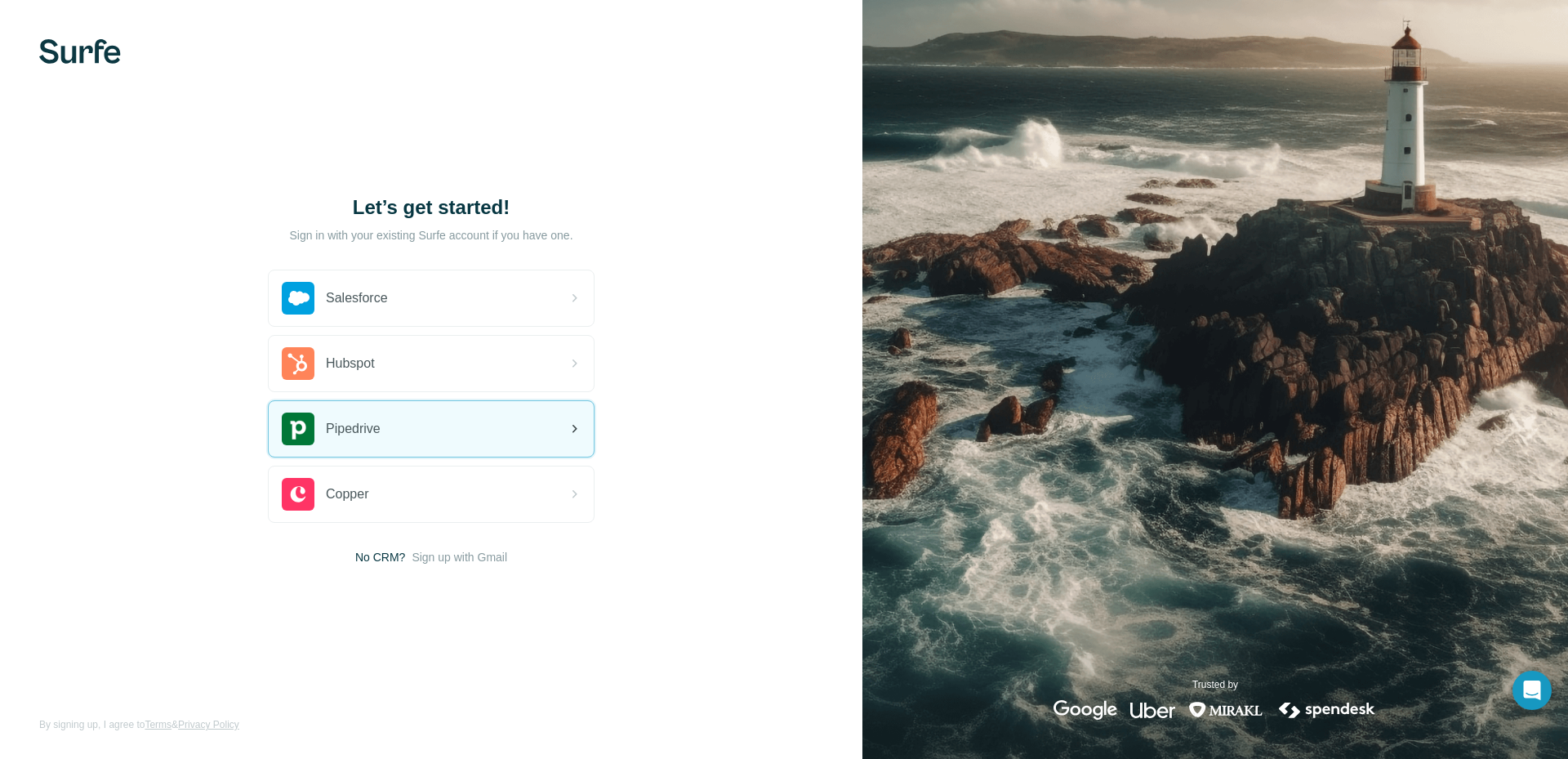
click at [434, 439] on div "Pipedrive" at bounding box center [431, 429] width 325 height 56
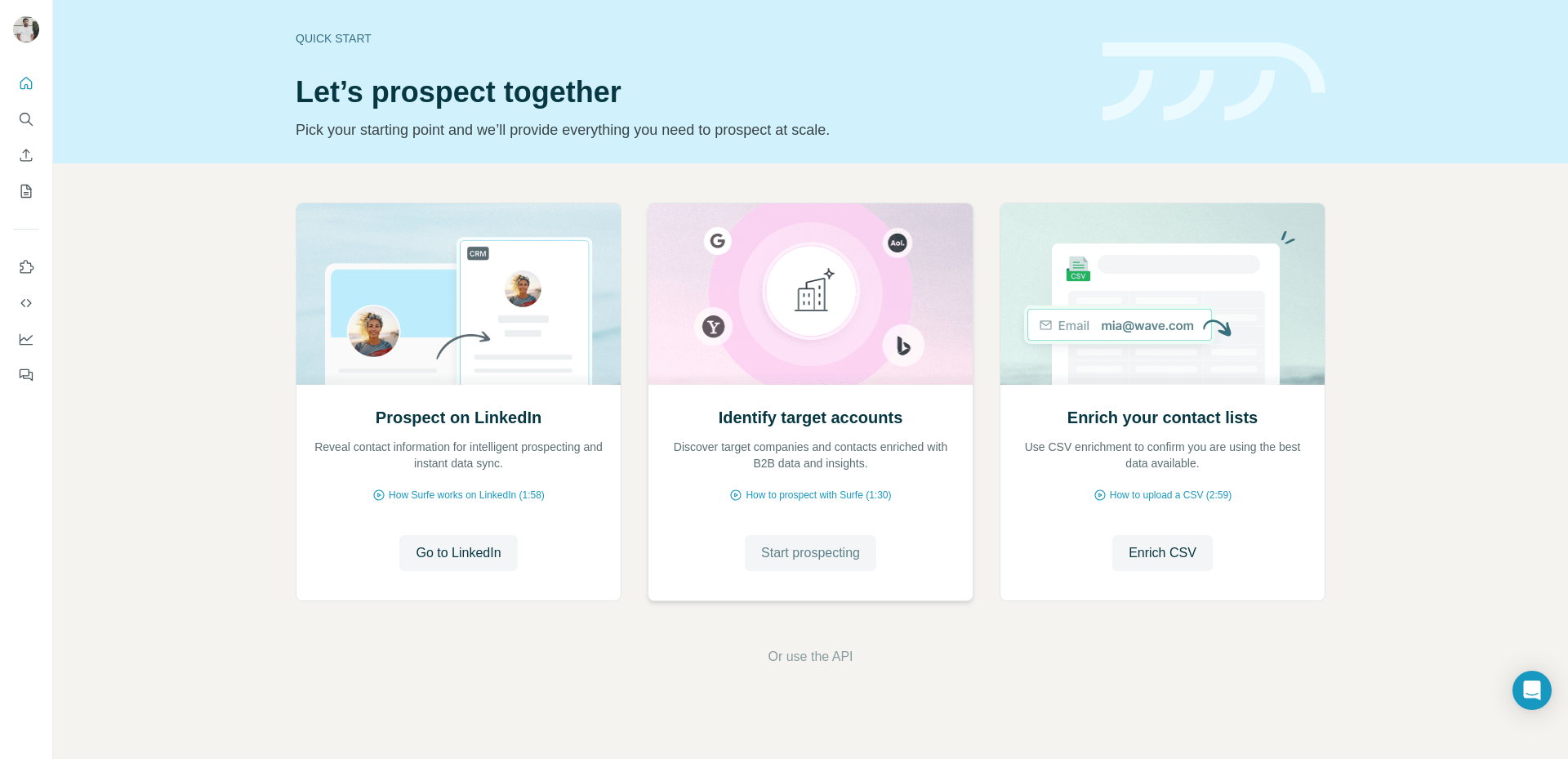
click at [837, 561] on span "Start prospecting" at bounding box center [810, 553] width 99 height 19
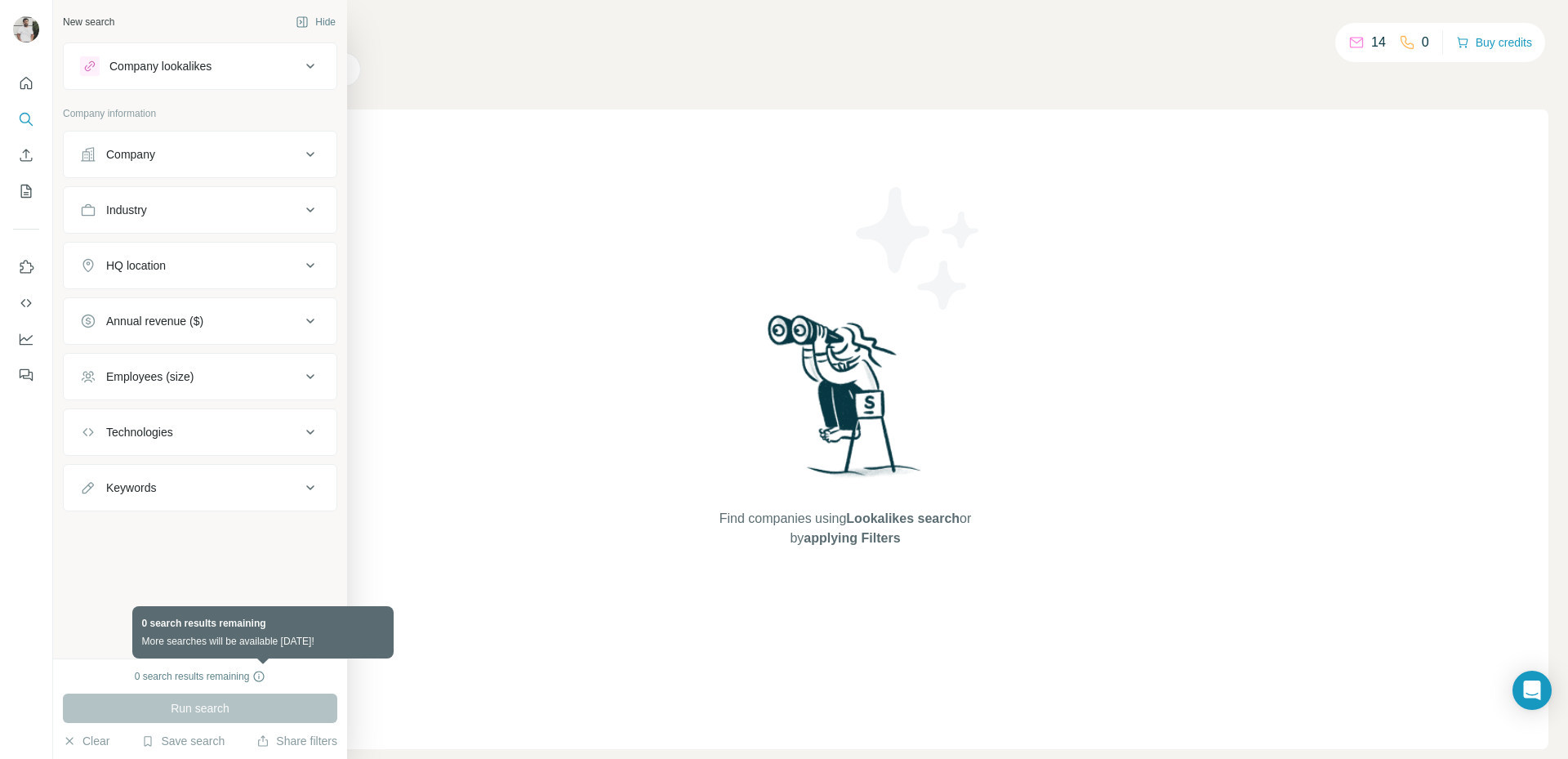
click at [261, 678] on icon at bounding box center [259, 676] width 13 height 13
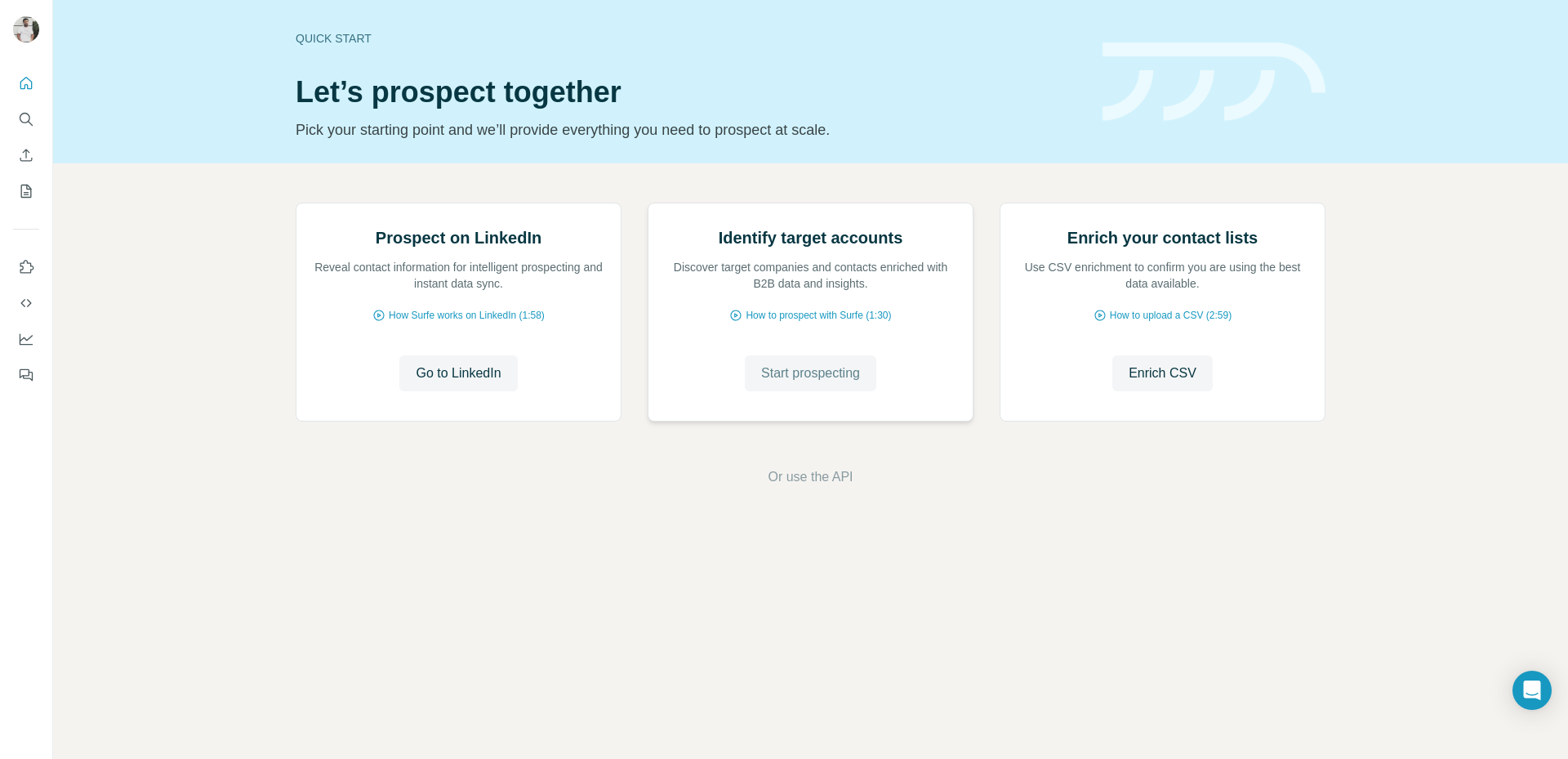
click at [824, 383] on span "Start prospecting" at bounding box center [810, 373] width 99 height 19
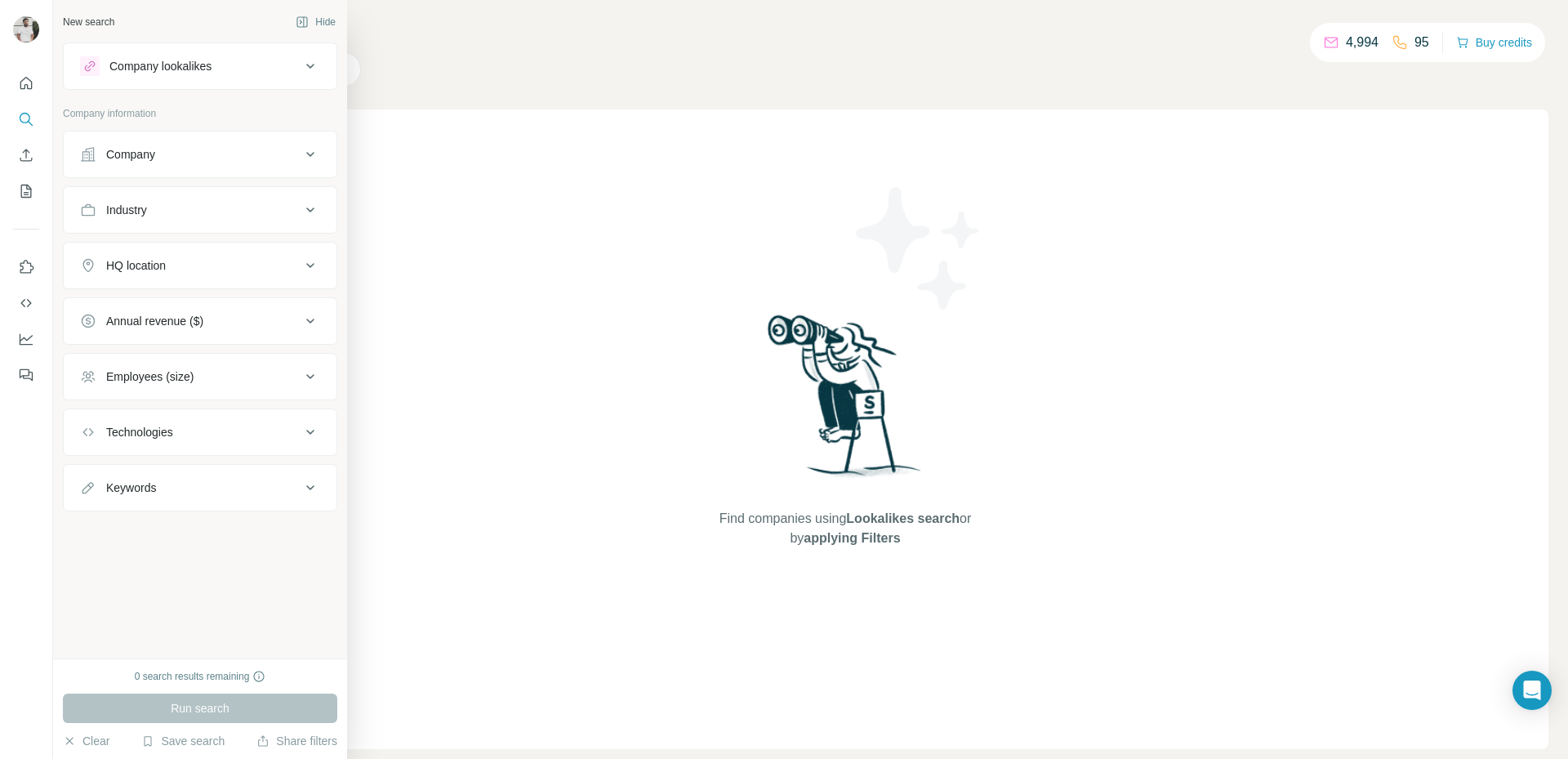
click at [107, 22] on div "New search" at bounding box center [89, 21] width 52 height 14
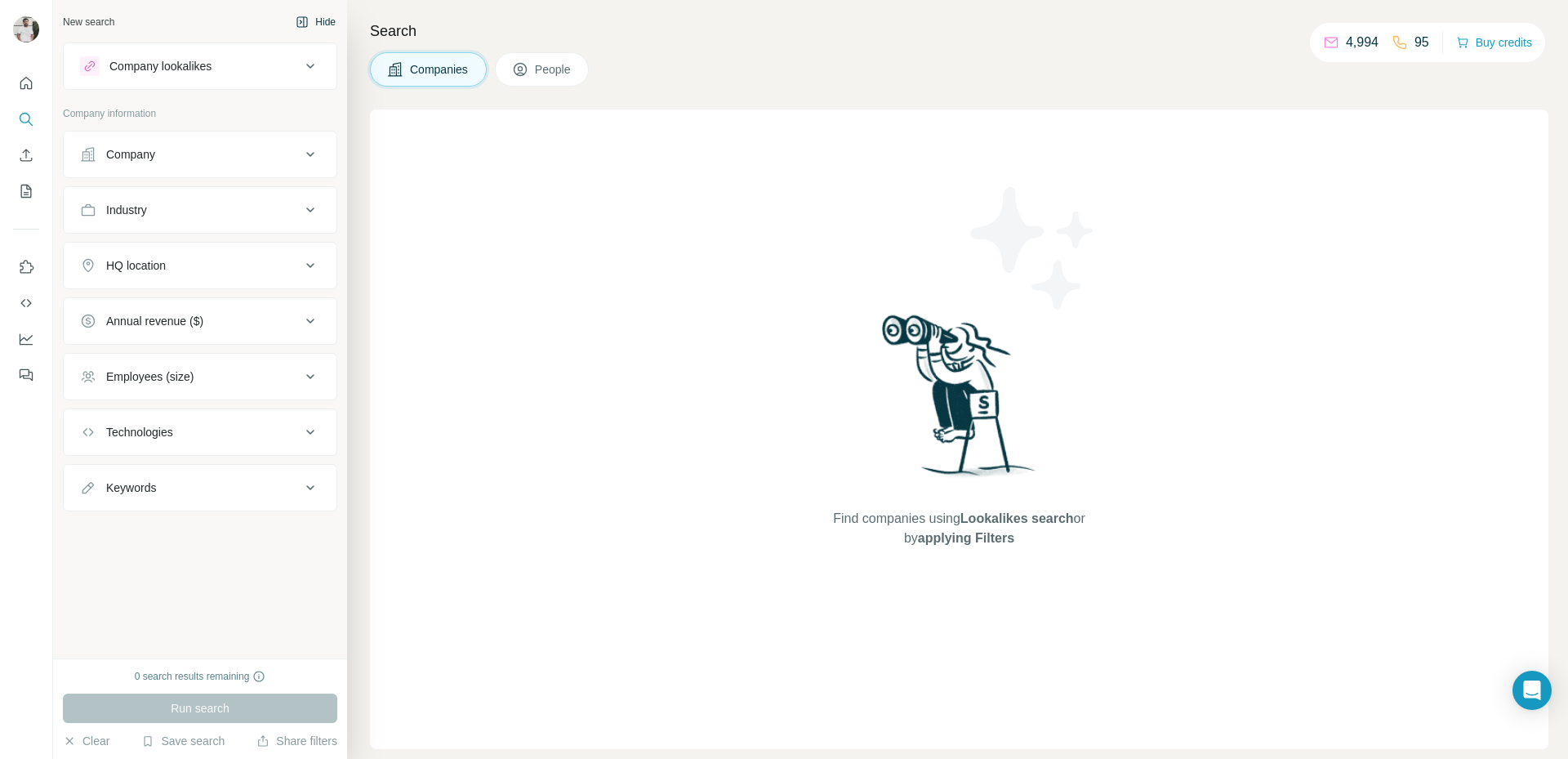
click at [311, 20] on button "Hide" at bounding box center [316, 22] width 63 height 25
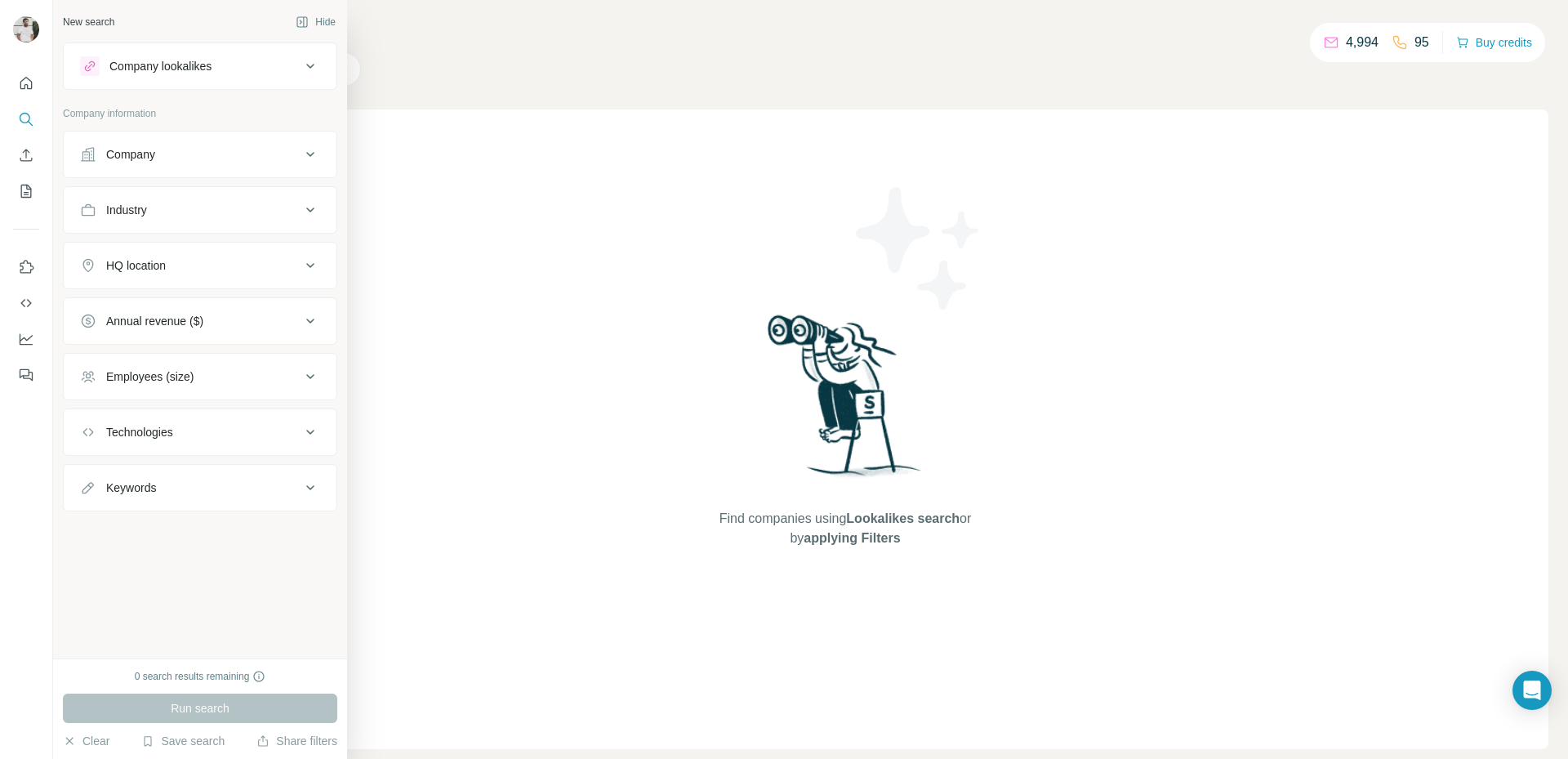
click at [94, 13] on div "New search Hide" at bounding box center [200, 22] width 274 height 25
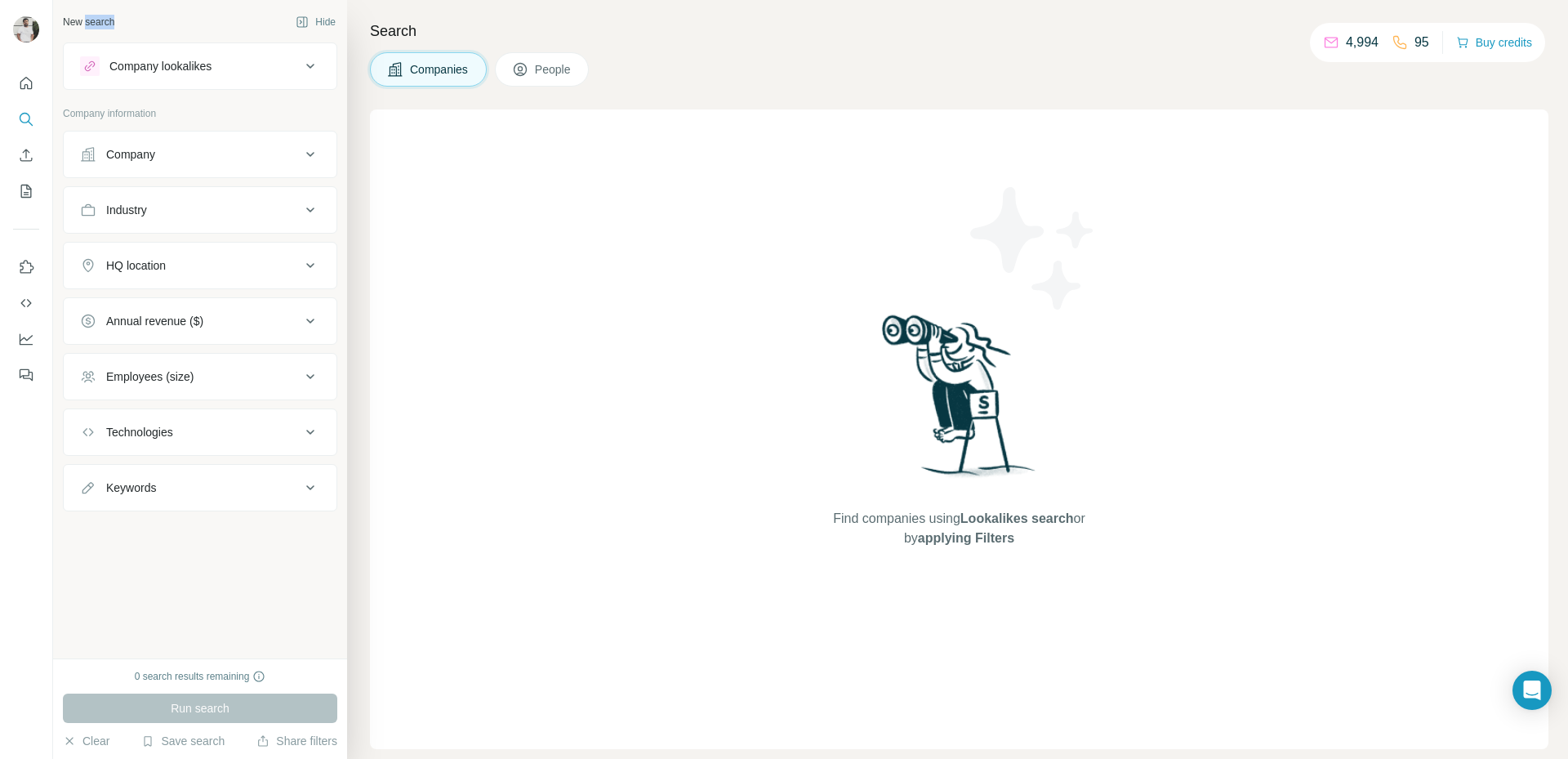
click at [94, 13] on div "New search Hide" at bounding box center [200, 22] width 274 height 25
click at [487, 325] on div "Find companies using Lookalikes search or by applying Filters" at bounding box center [959, 429] width 1179 height 640
click at [100, 745] on button "Clear" at bounding box center [86, 741] width 47 height 16
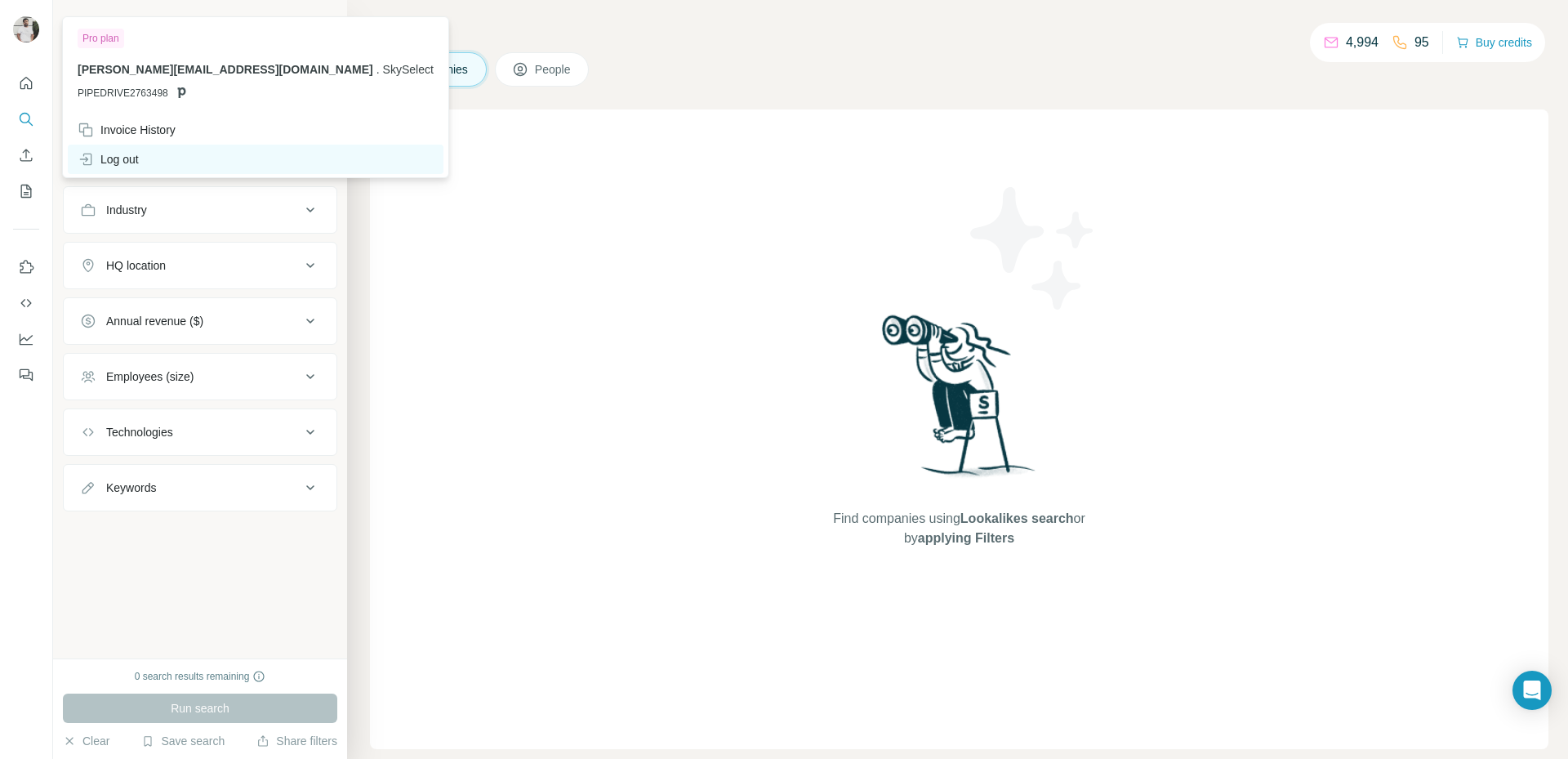
click at [124, 153] on div "Log out" at bounding box center [108, 159] width 61 height 16
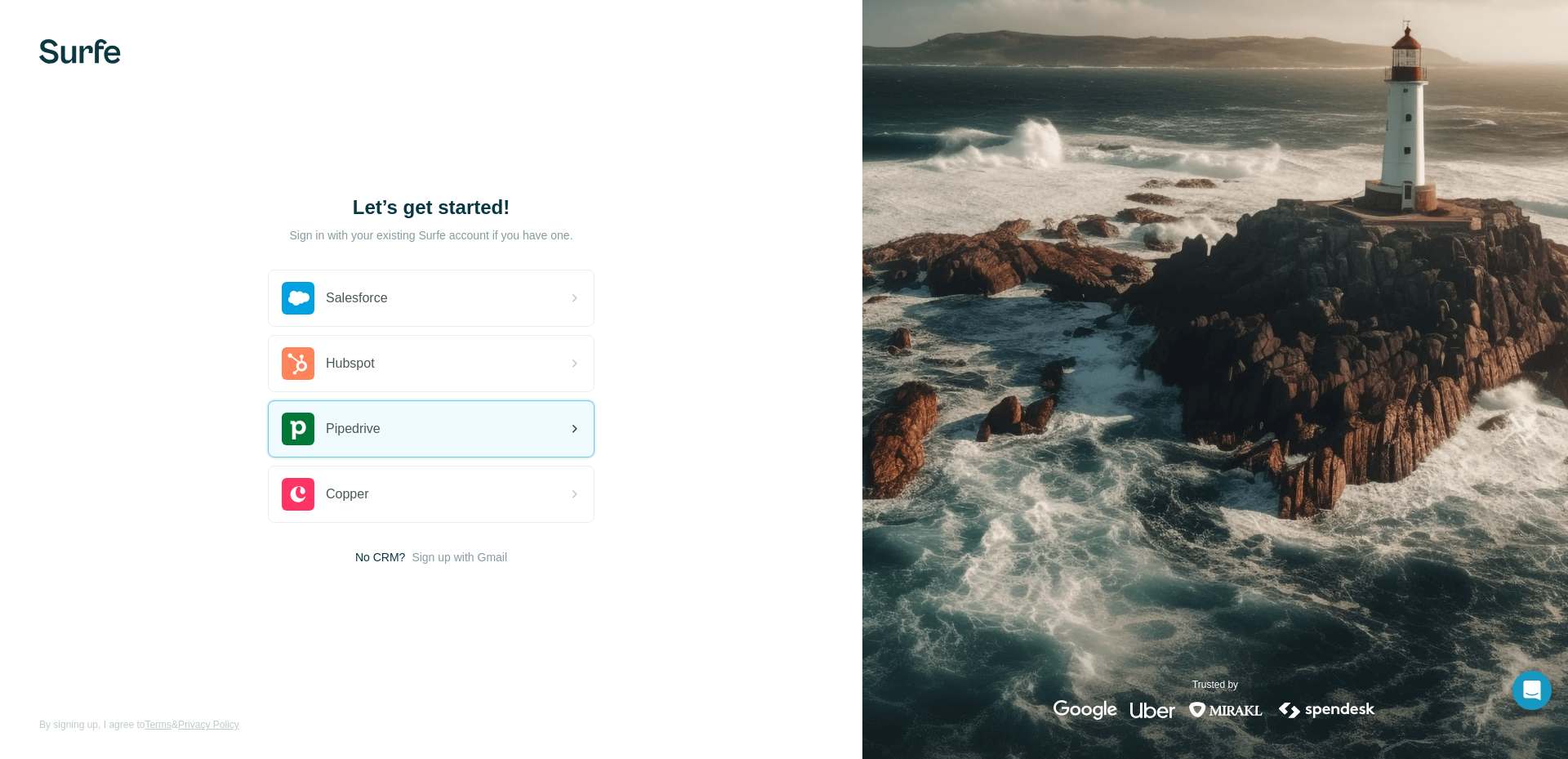
click at [454, 435] on div "Pipedrive" at bounding box center [431, 429] width 325 height 56
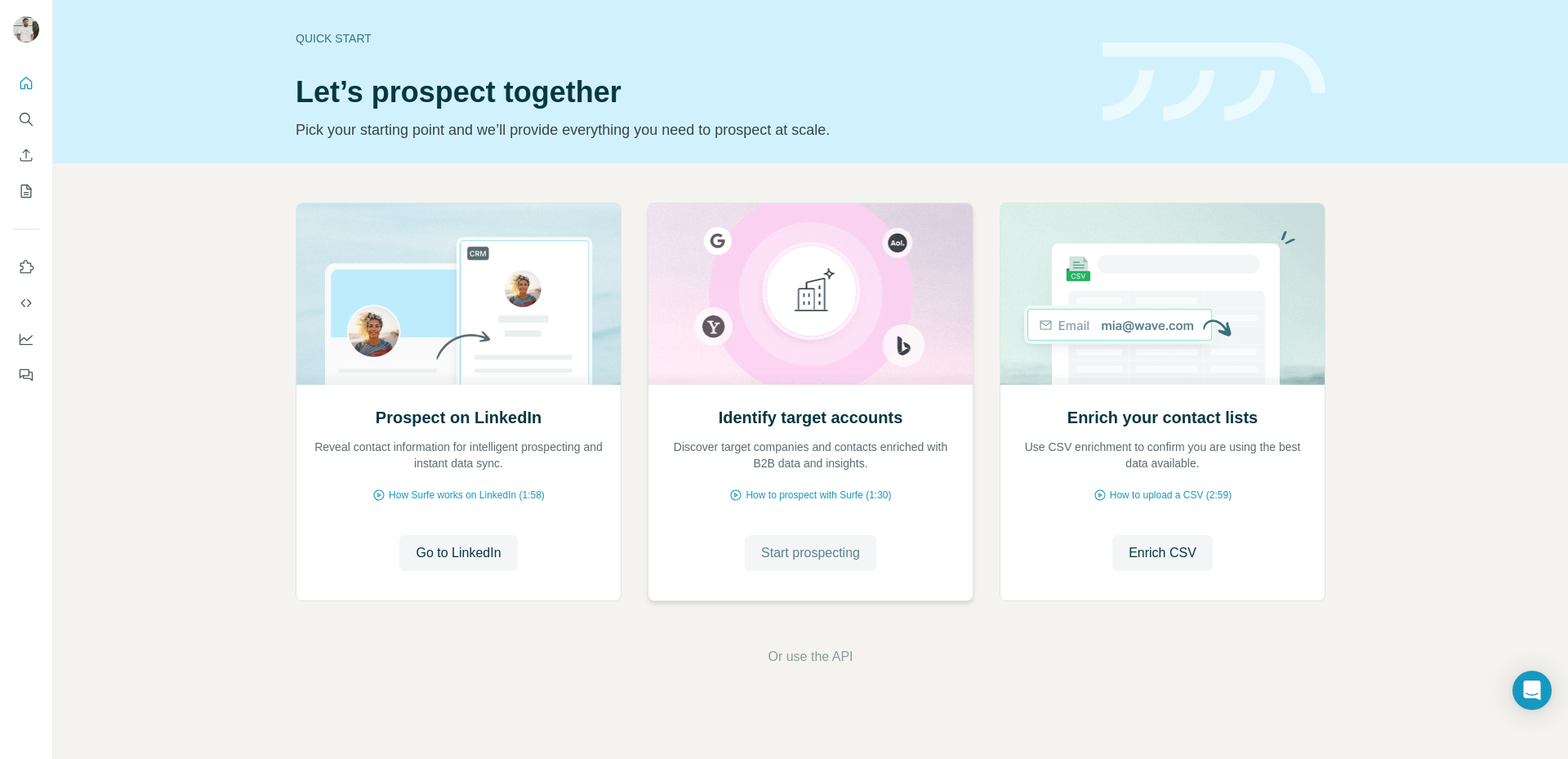
click at [832, 556] on span "Start prospecting" at bounding box center [810, 553] width 99 height 19
